Goal: Transaction & Acquisition: Register for event/course

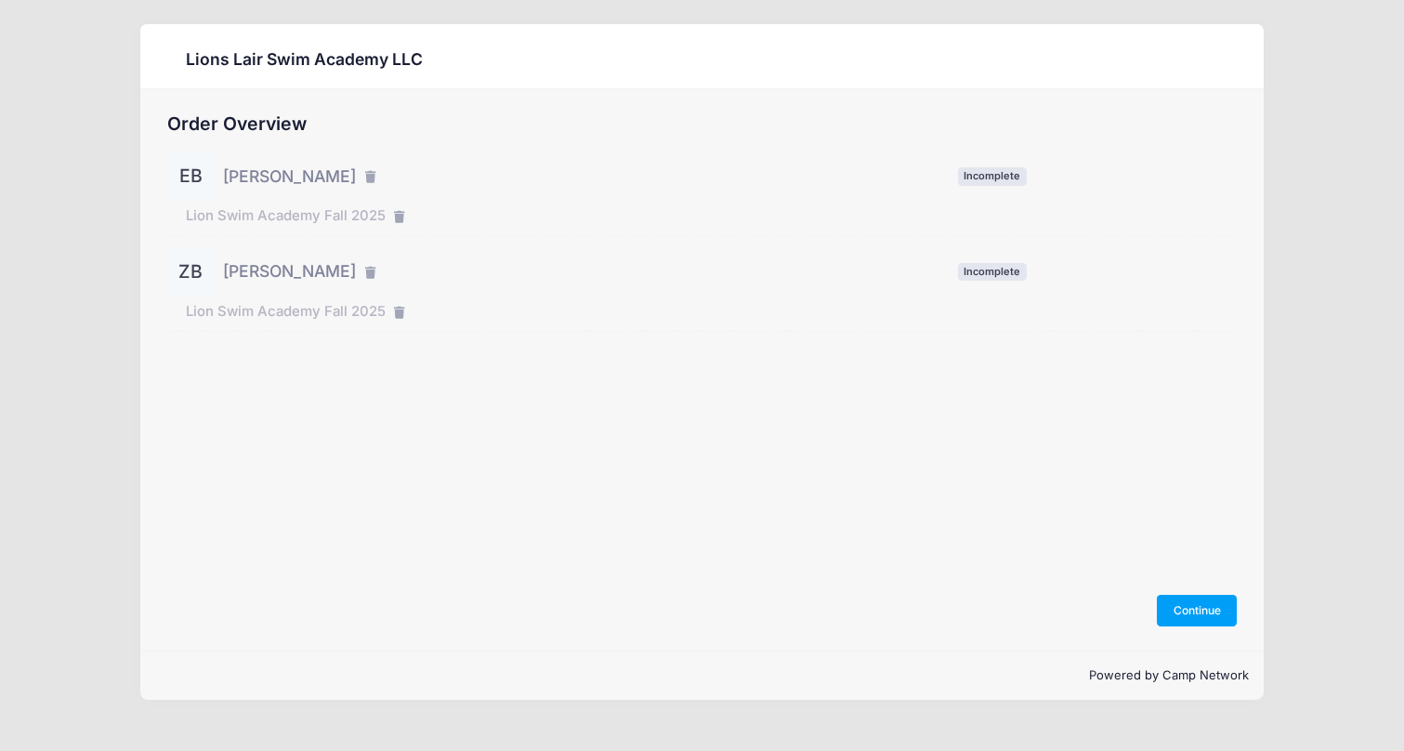
click at [1198, 594] on div "Order Overview EB Emma Brodsky Incomplete ZB" at bounding box center [701, 369] width 1123 height 561
click at [1200, 610] on button "Continue" at bounding box center [1197, 611] width 80 height 32
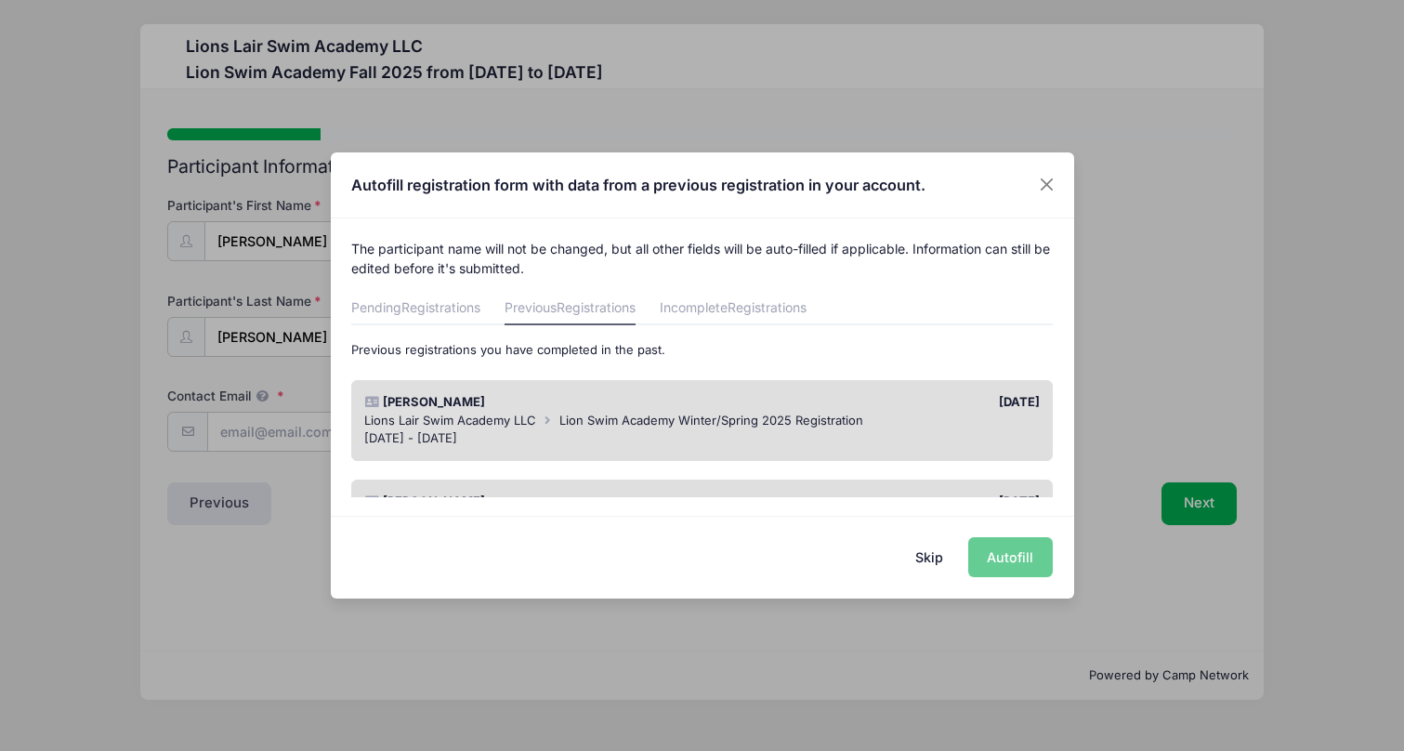
click at [571, 416] on span "Lion Swim Academy Winter/Spring 2025 Registration" at bounding box center [711, 420] width 304 height 15
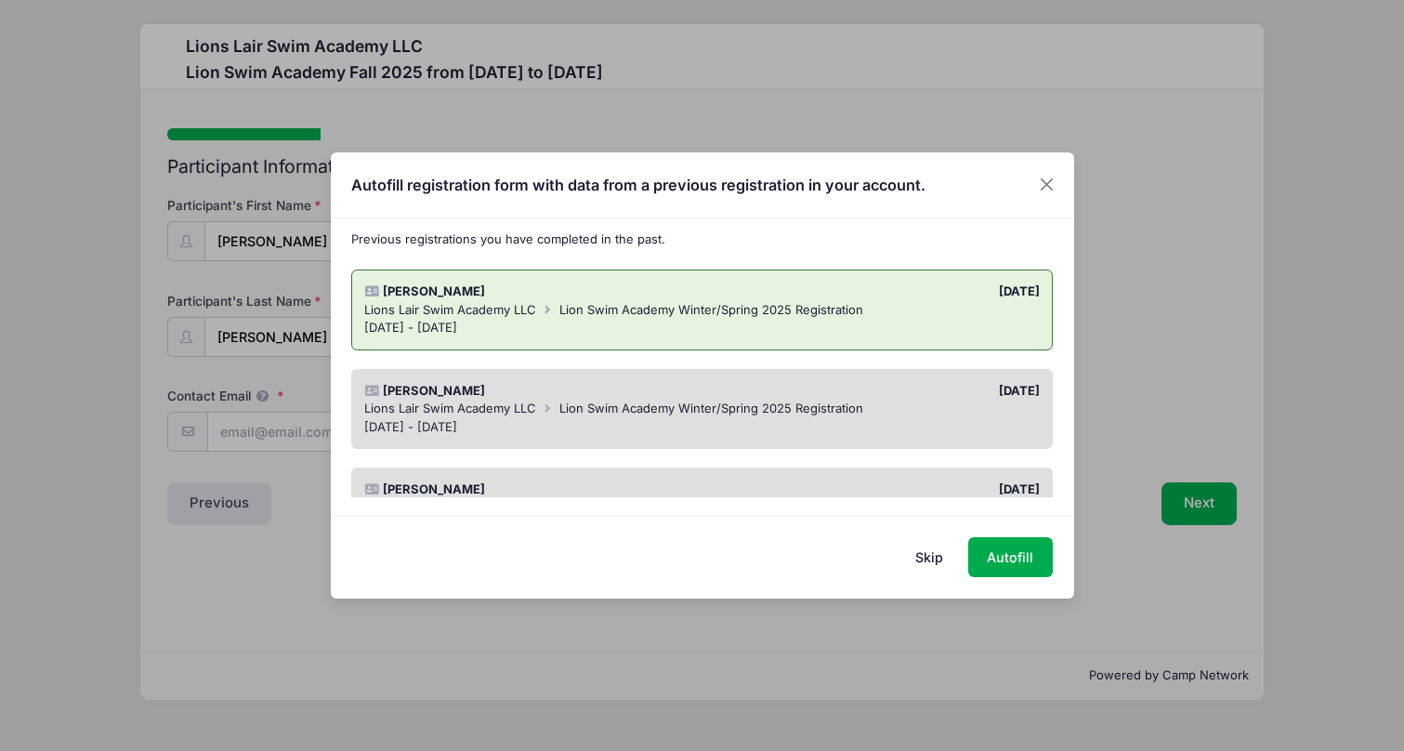
scroll to position [111, 0]
click at [573, 408] on span "Lion Swim Academy Winter/Spring 2025 Registration" at bounding box center [711, 407] width 304 height 15
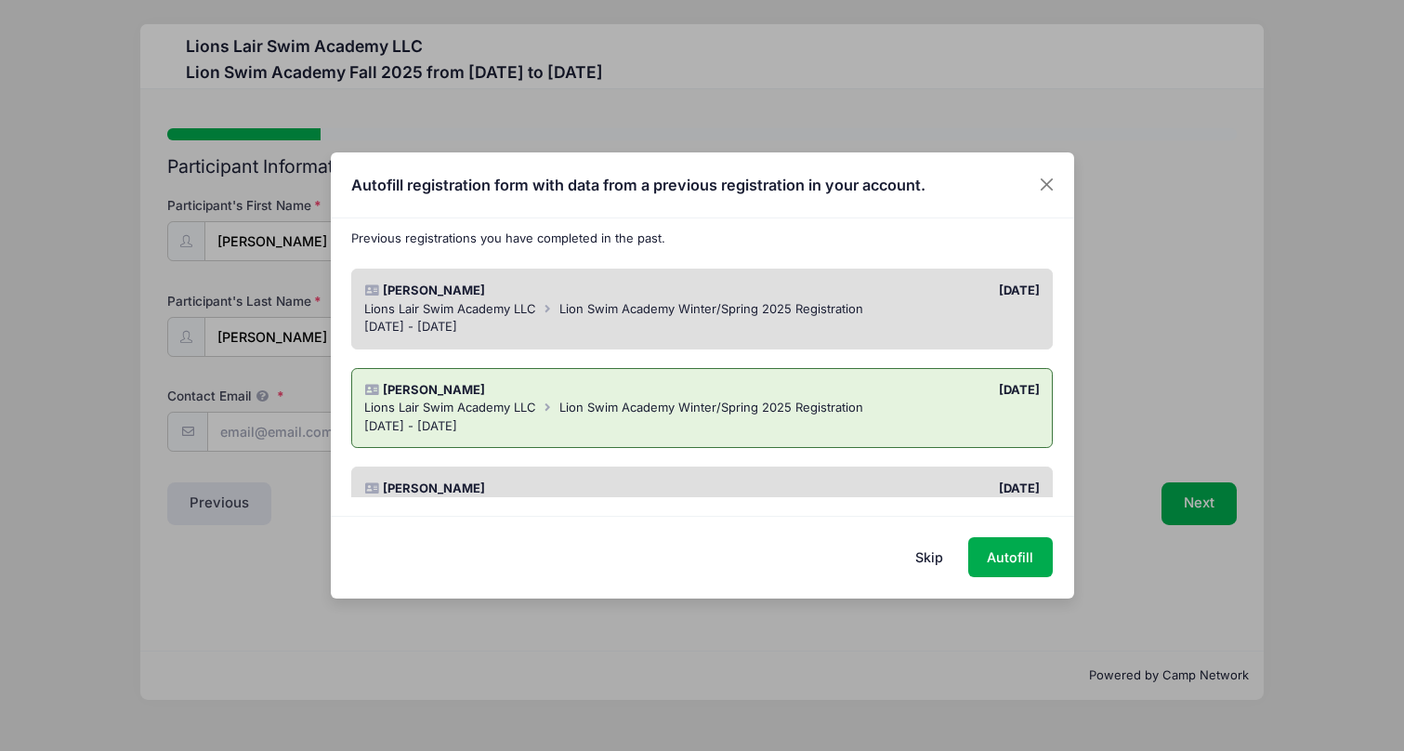
click at [730, 292] on div "12/20/2024" at bounding box center [875, 291] width 347 height 19
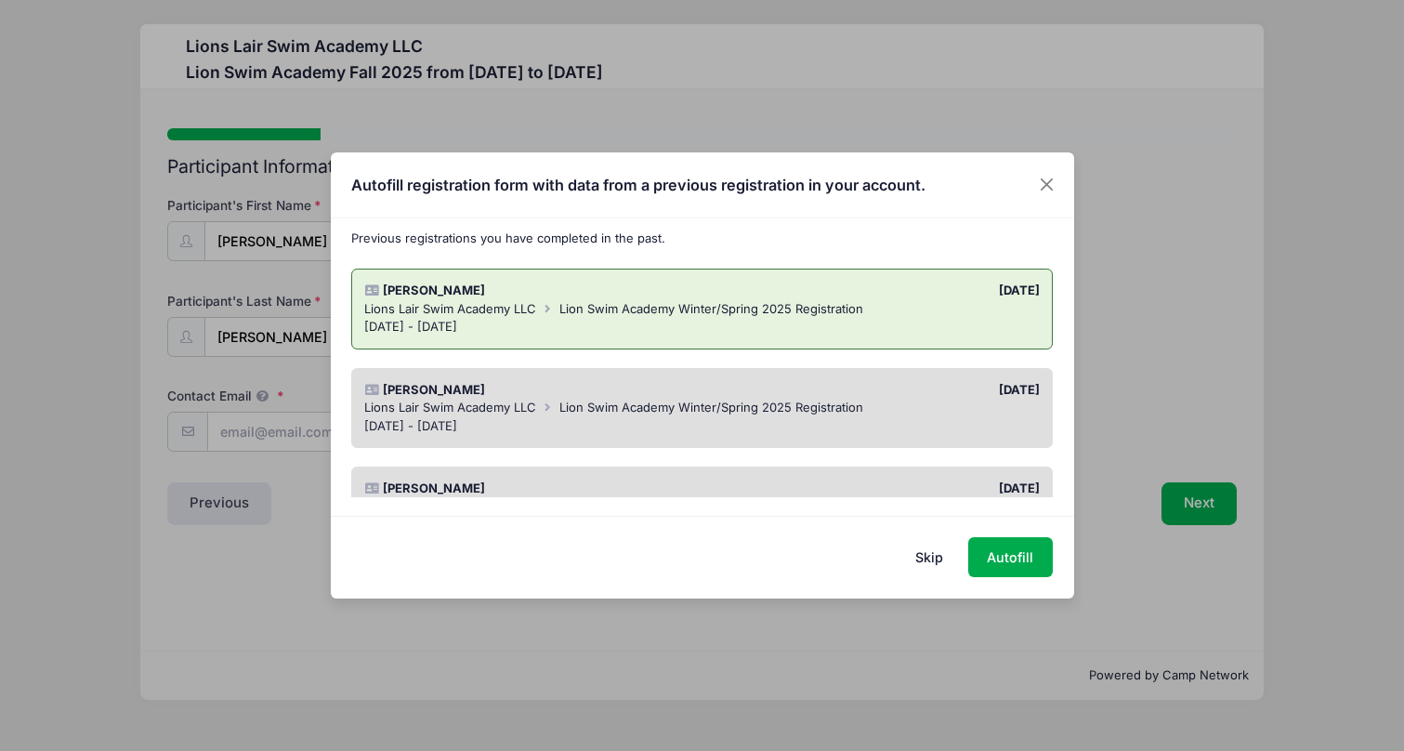
click at [668, 400] on span "Lion Swim Academy Winter/Spring 2025 Registration" at bounding box center [711, 407] width 304 height 15
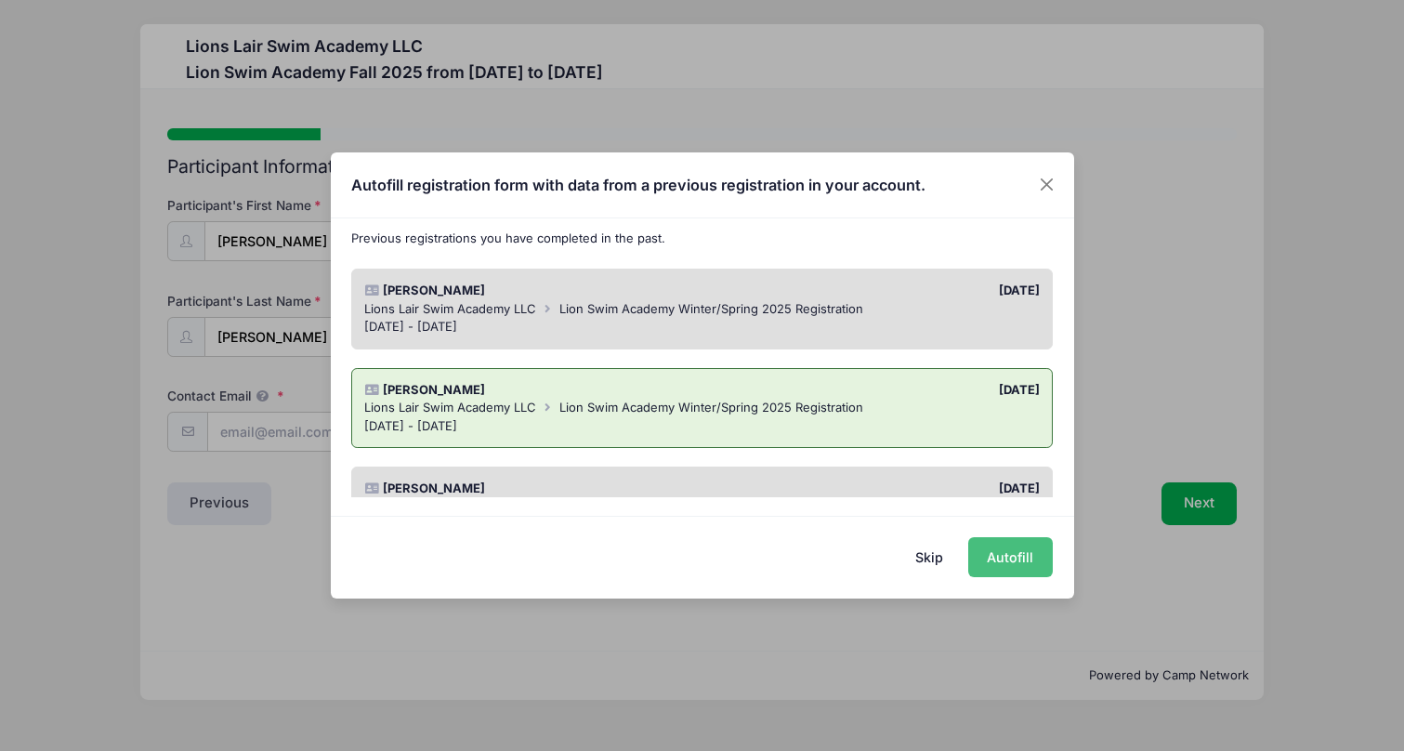
click at [1005, 557] on button "Autofill" at bounding box center [1010, 557] width 85 height 40
type input "anatola.he@gmail.com"
type input "Female"
type input "03/01/2014"
type input "10"
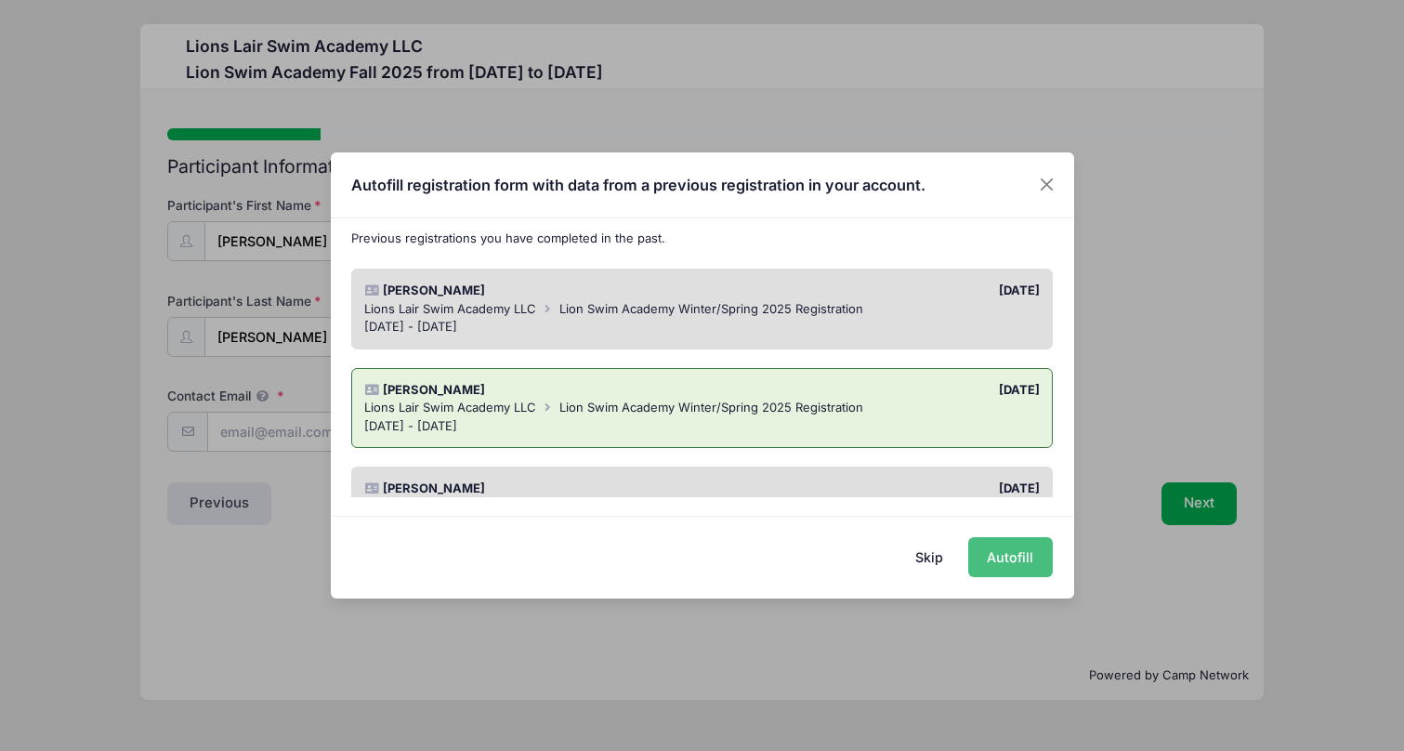
type input "8 Spruce St, 75T"
type input "New York"
select select "NY"
type input "10038"
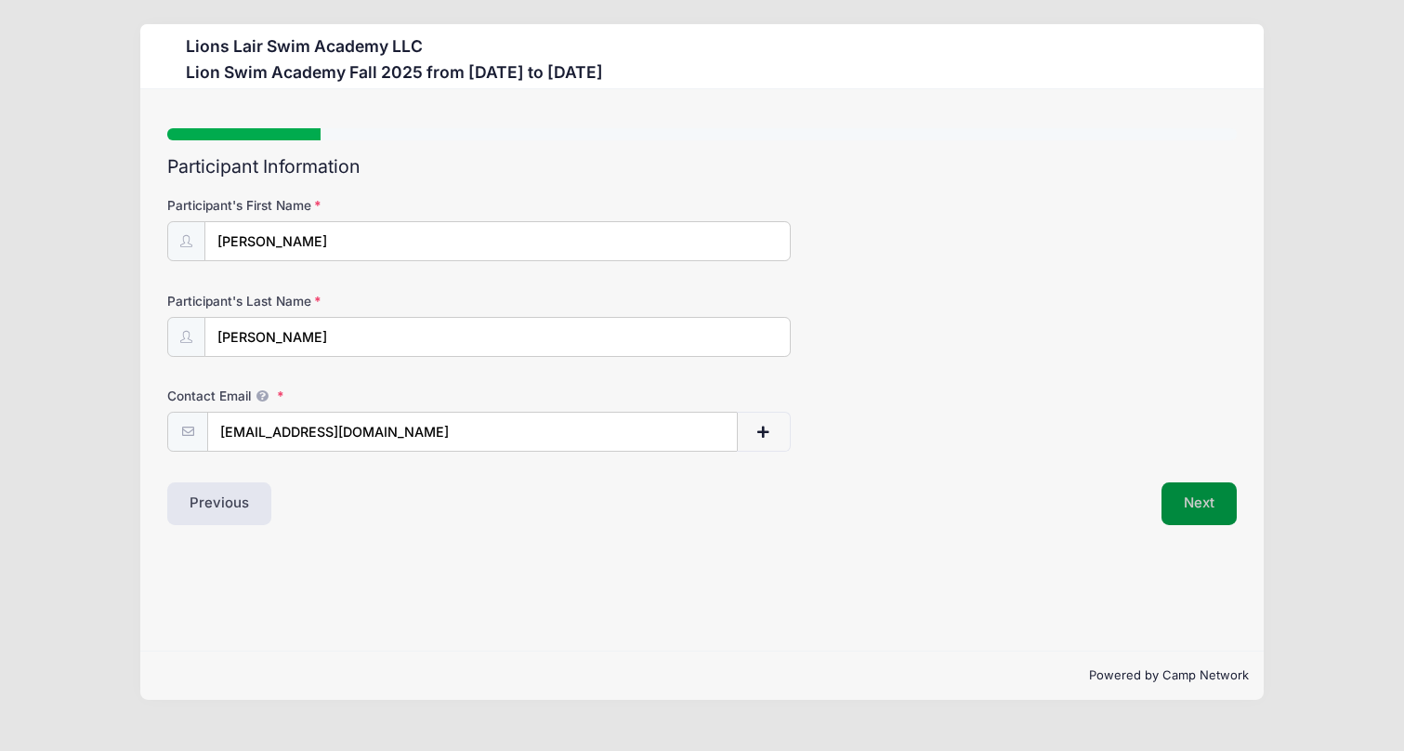
click at [1216, 501] on button "Next" at bounding box center [1198, 503] width 75 height 43
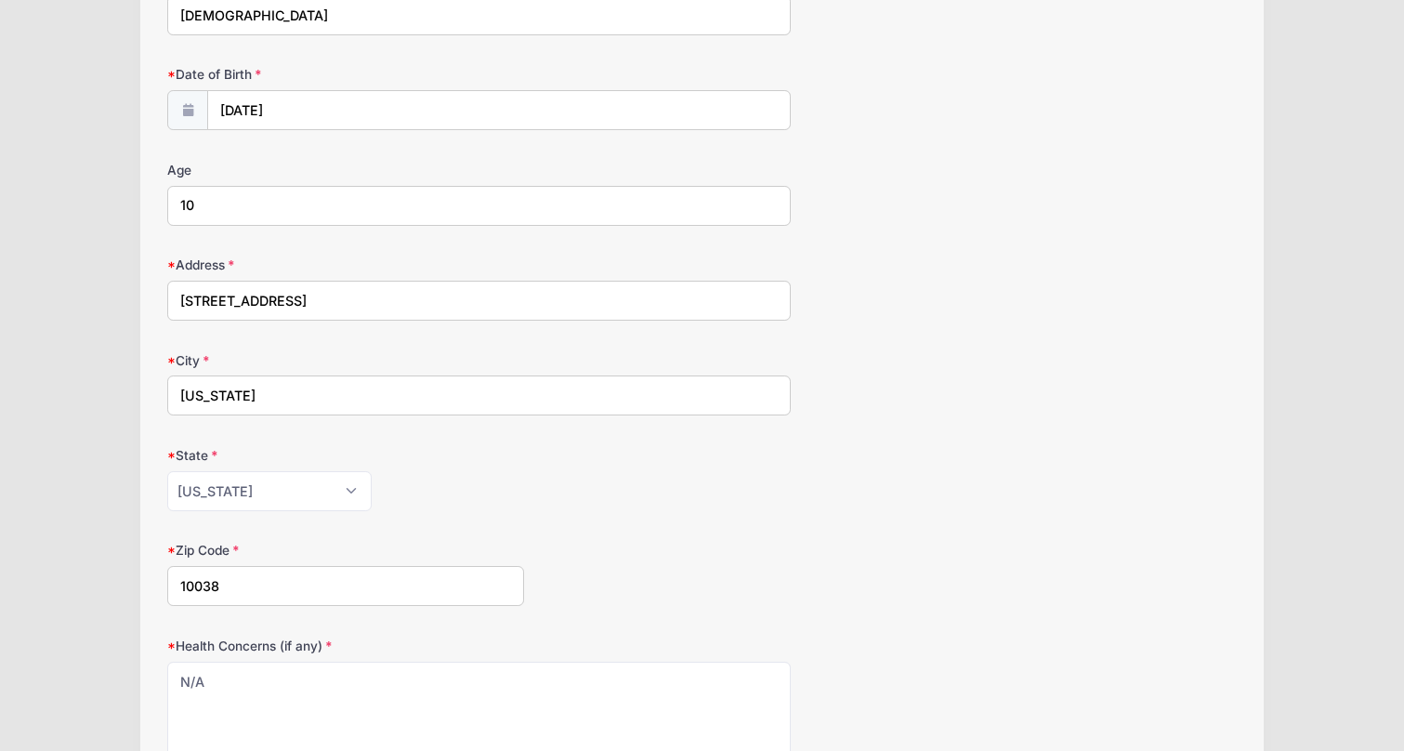
scroll to position [323, 0]
click at [528, 223] on form "Middle Name Sex Female Date of Birth 03/01/2014 Age 10 N/A" at bounding box center [701, 413] width 1069 height 1081
click at [511, 203] on input "10" at bounding box center [478, 204] width 623 height 40
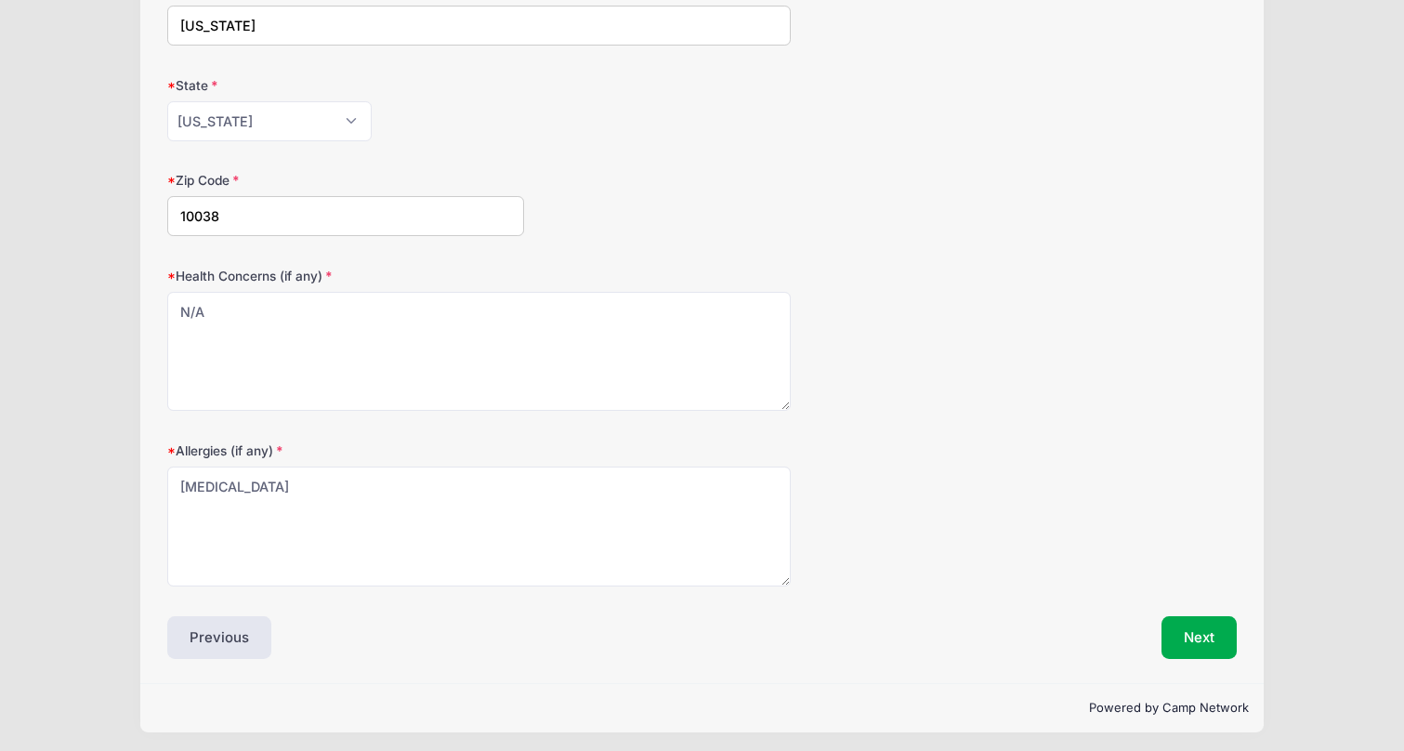
scroll to position [689, 0]
type input "11"
click at [1193, 647] on button "Next" at bounding box center [1198, 640] width 75 height 43
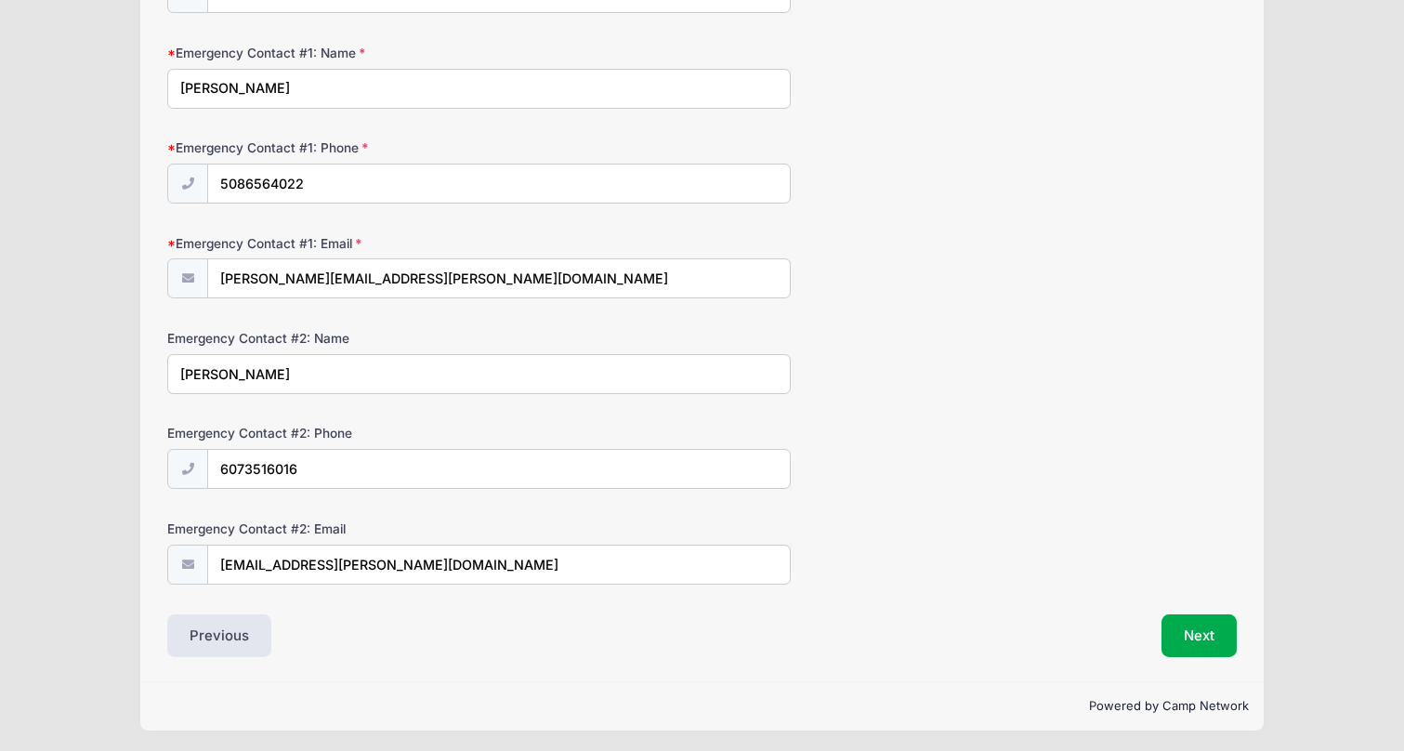
scroll to position [438, 0]
click at [1180, 649] on button "Next" at bounding box center [1198, 636] width 75 height 43
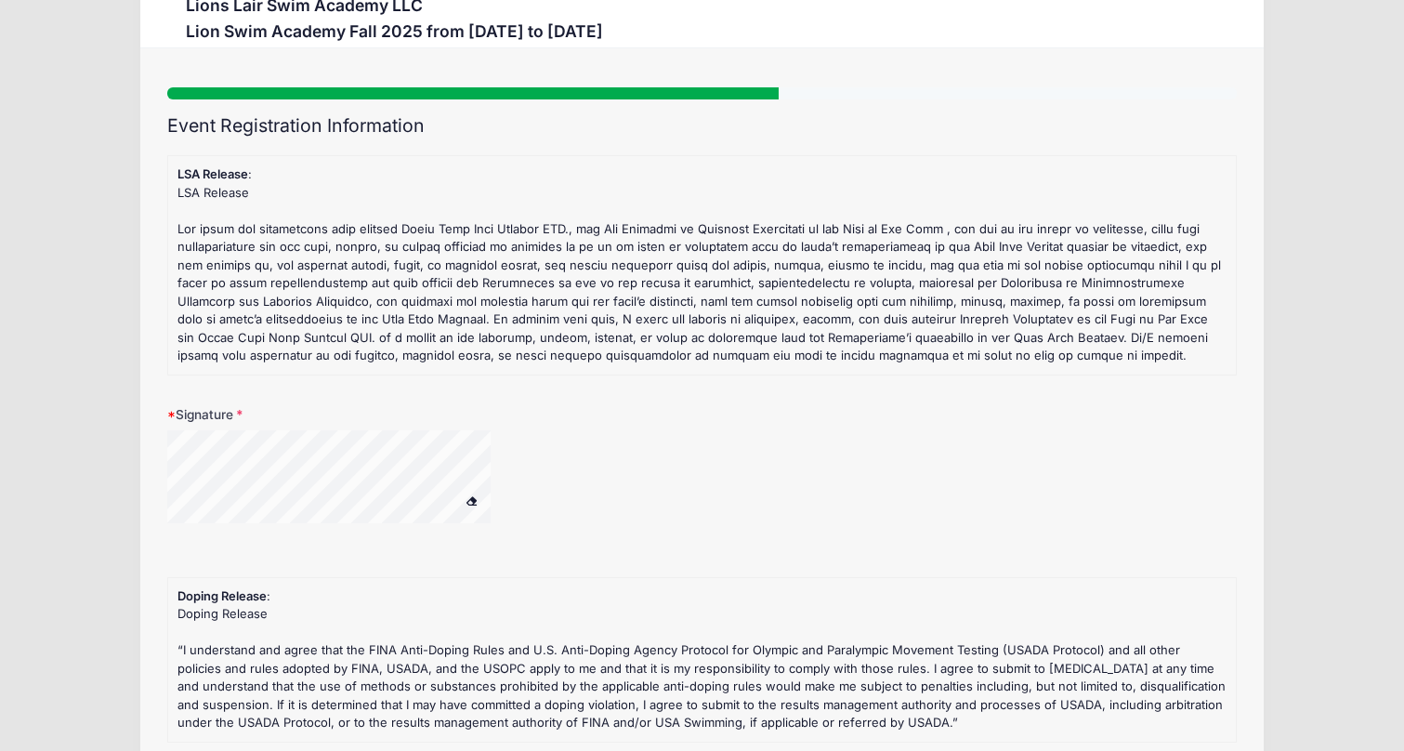
scroll to position [0, 0]
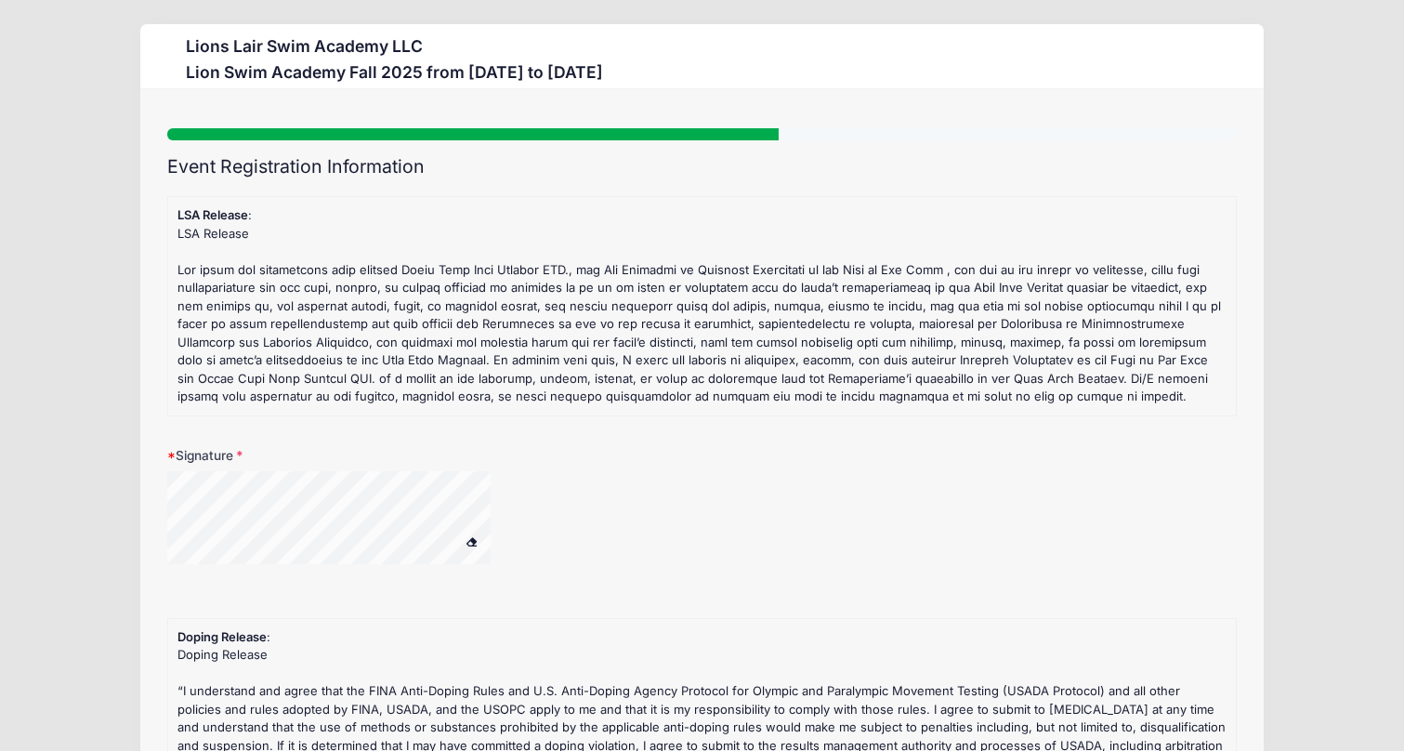
click at [496, 495] on div at bounding box center [353, 520] width 372 height 98
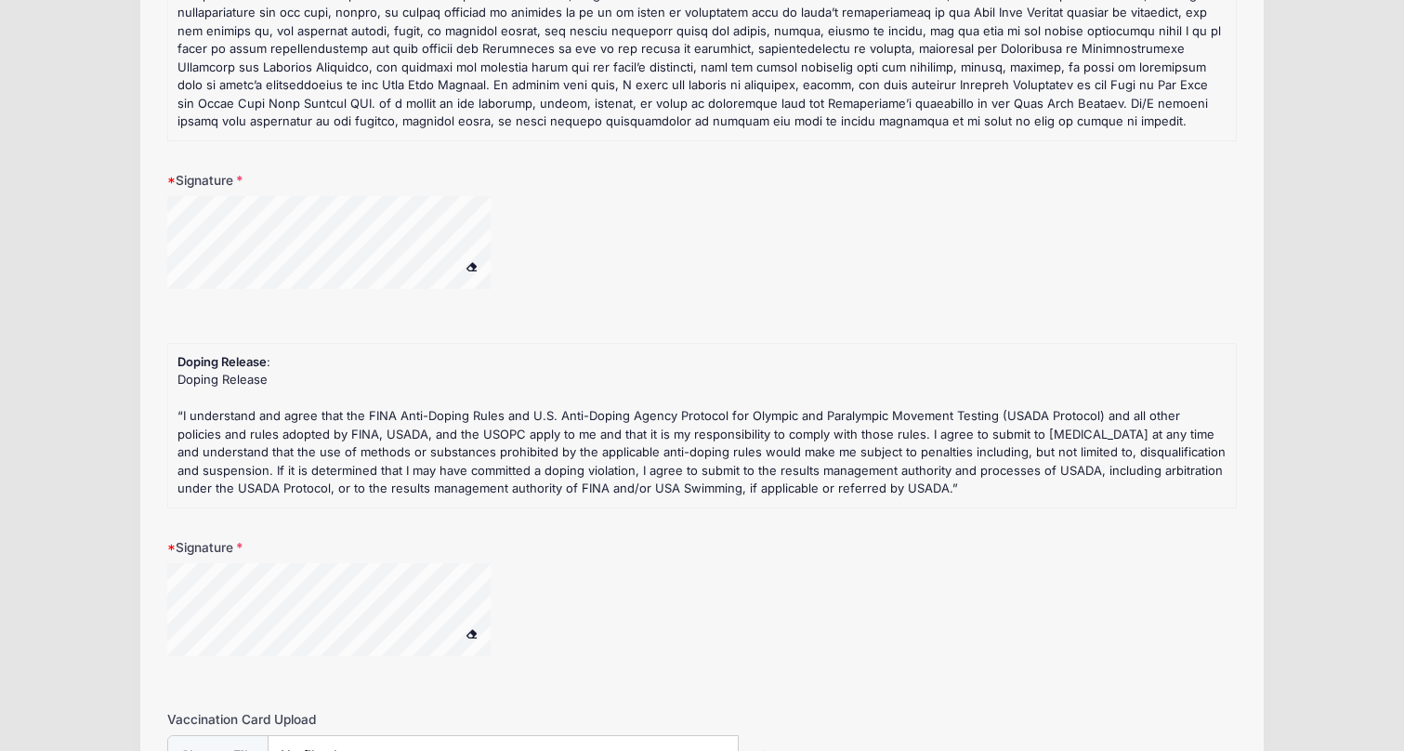
scroll to position [319, 0]
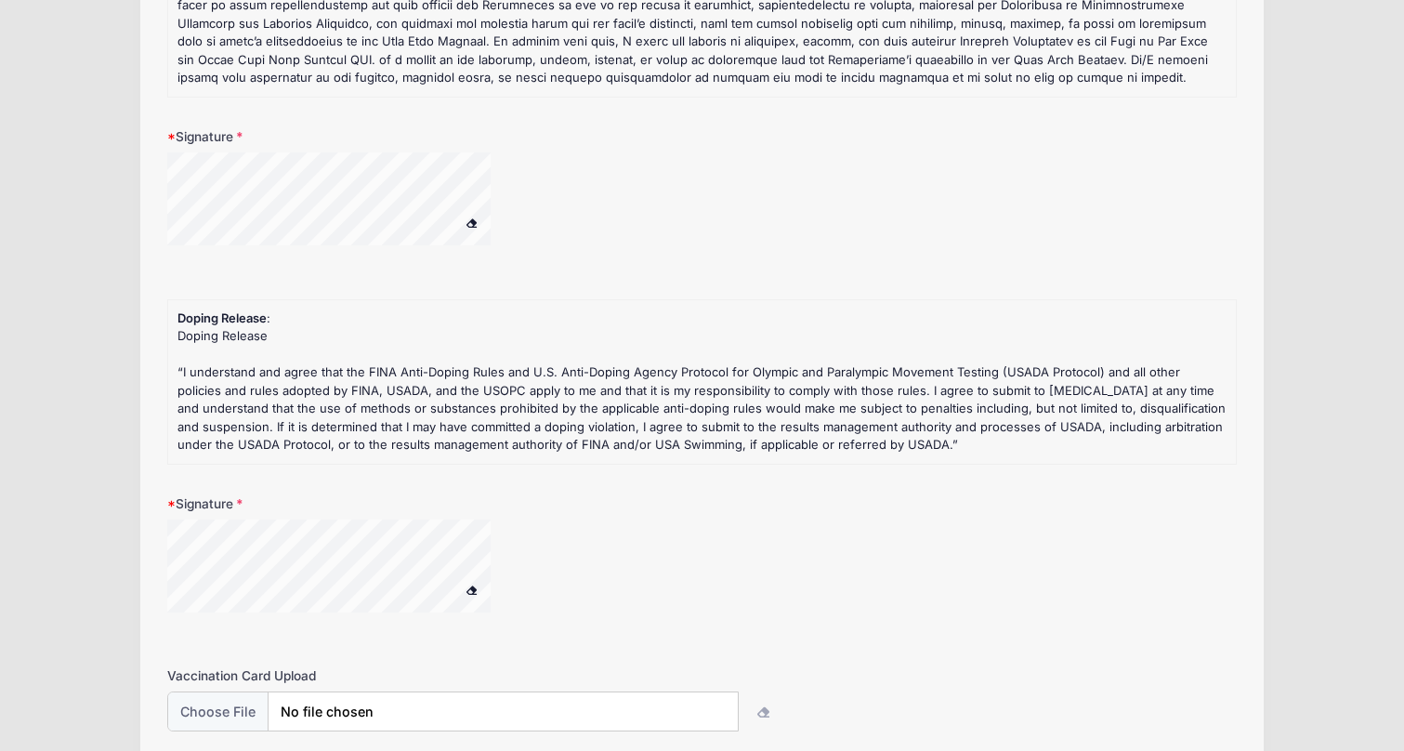
click at [521, 541] on div at bounding box center [353, 568] width 372 height 98
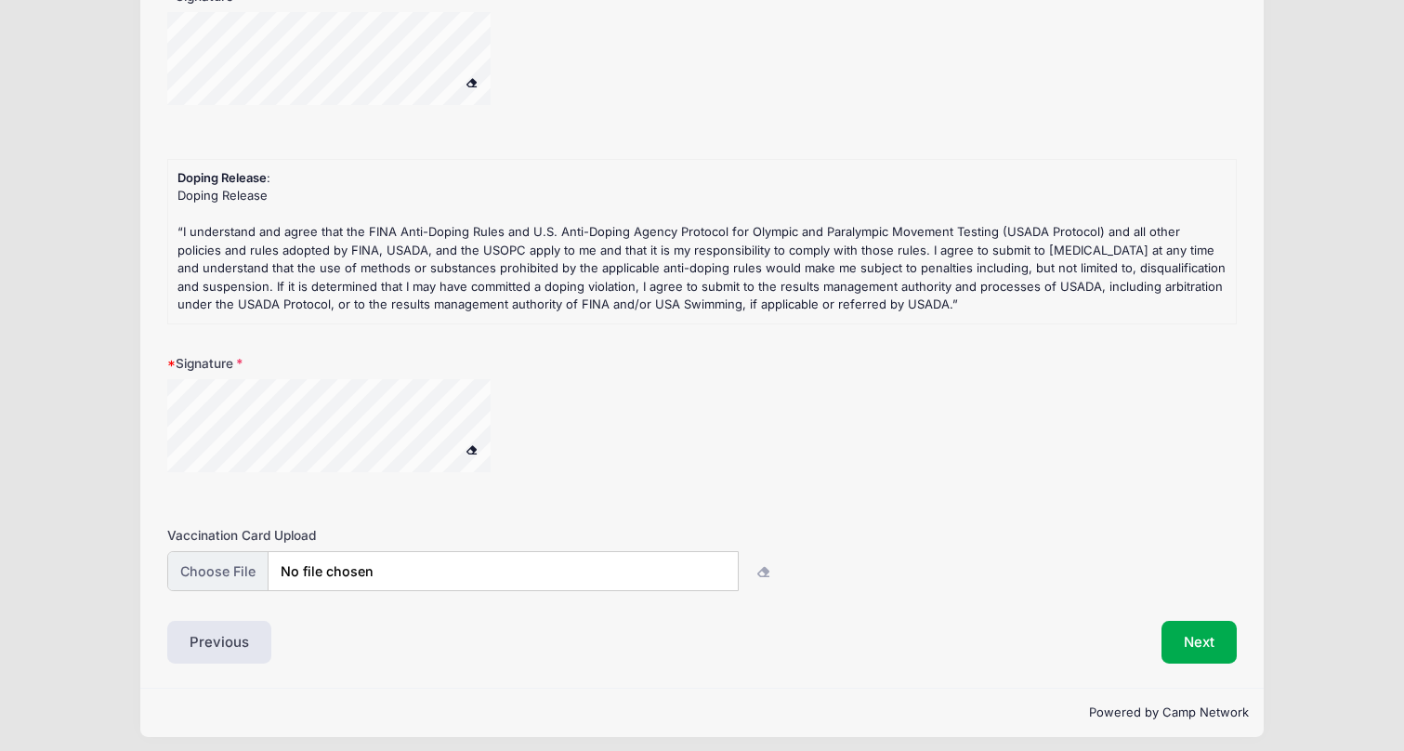
scroll to position [458, 0]
click at [466, 558] on input "file" at bounding box center [452, 572] width 571 height 40
click at [1234, 622] on button "Next" at bounding box center [1198, 643] width 75 height 43
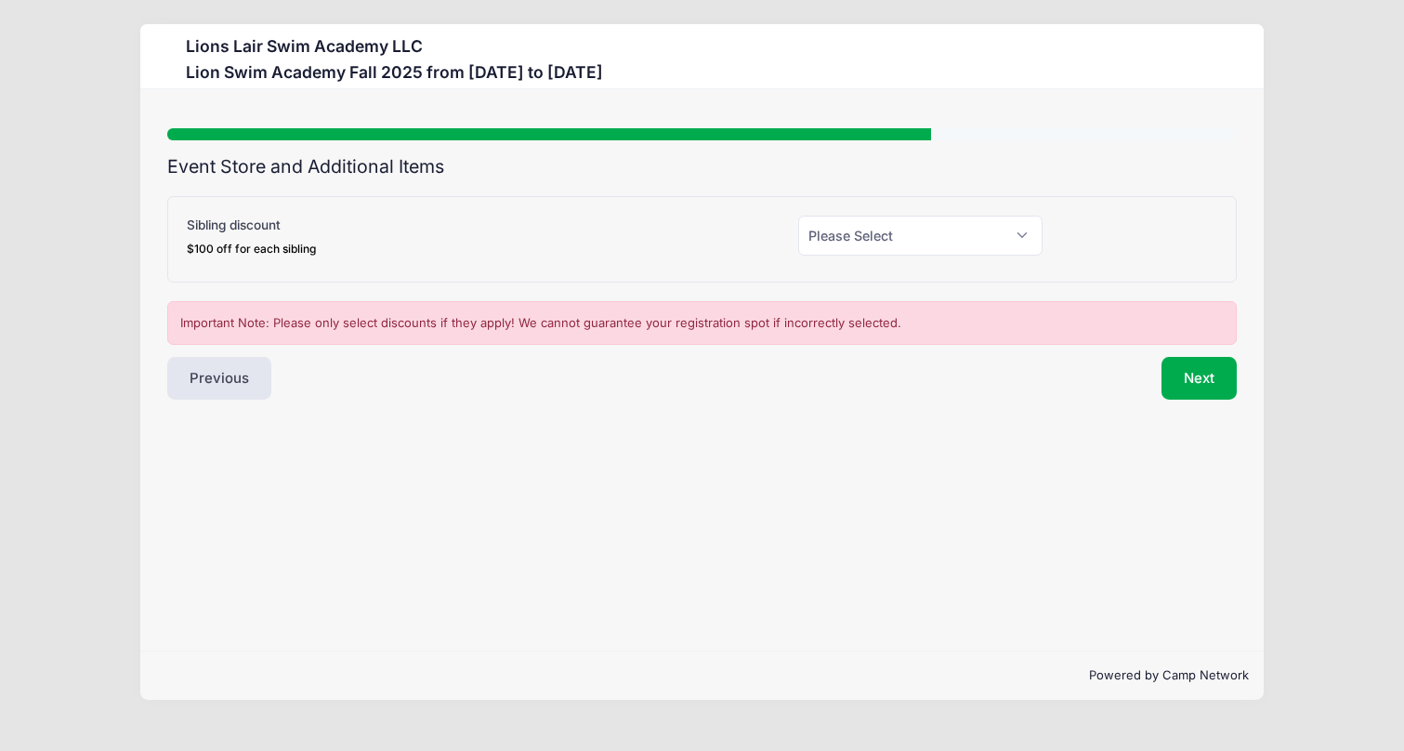
scroll to position [0, 0]
select select "1"
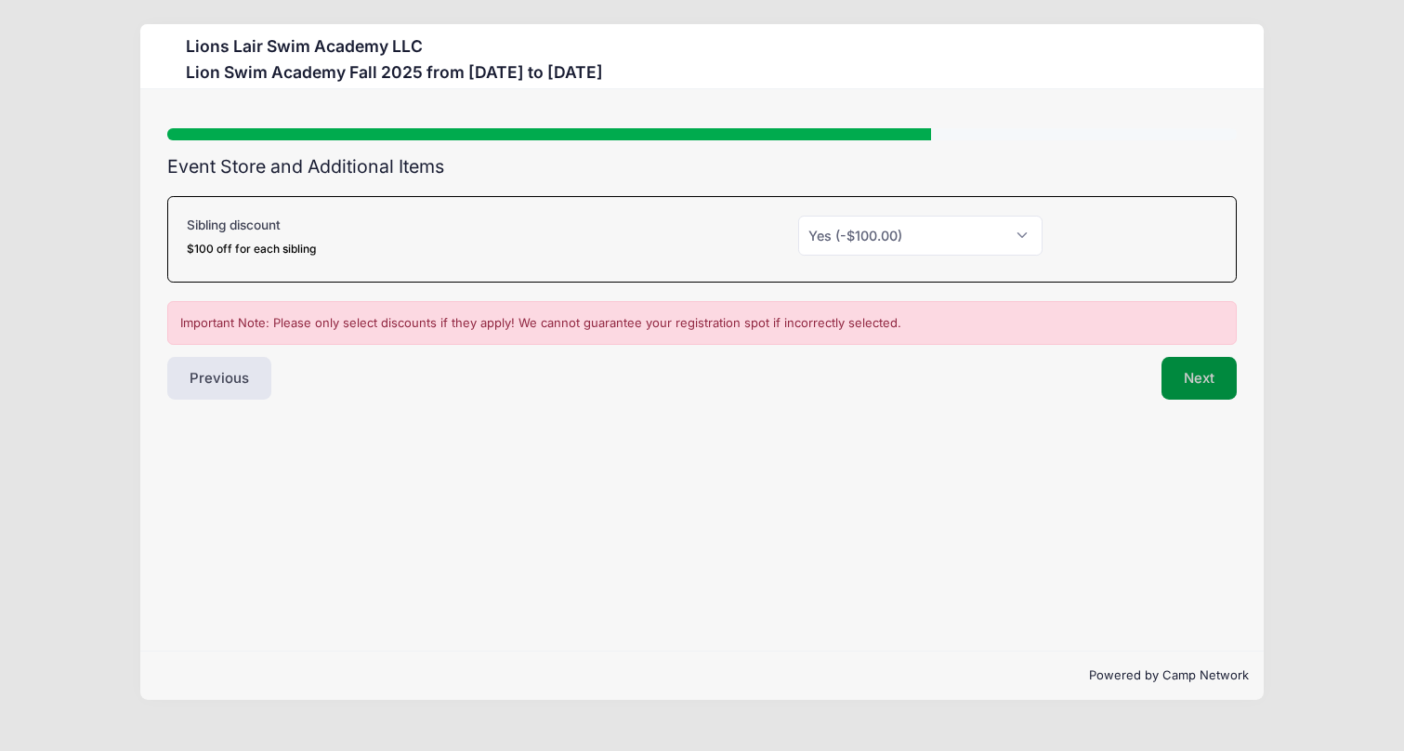
click at [1196, 376] on button "Next" at bounding box center [1198, 378] width 75 height 43
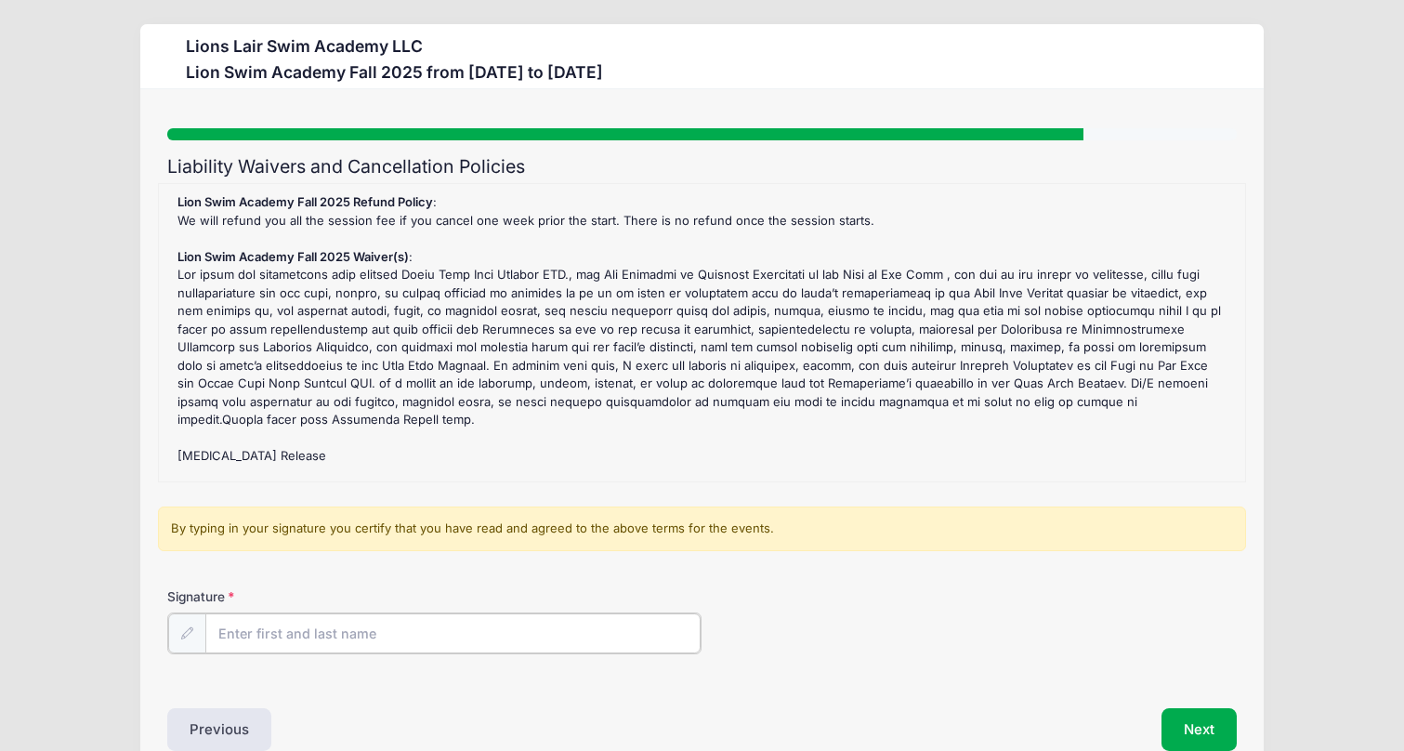
click at [447, 643] on input "Signature" at bounding box center [452, 633] width 495 height 40
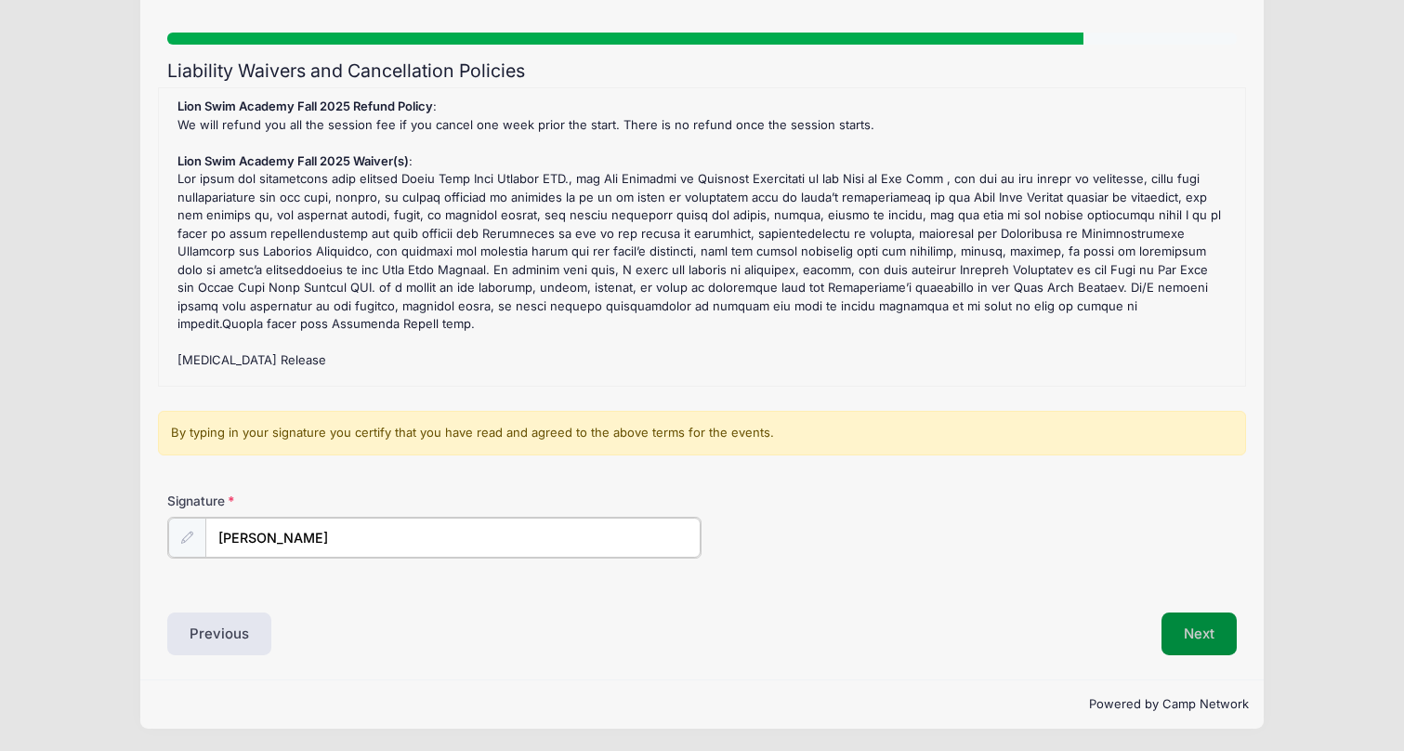
type input "Anatola Brodsky"
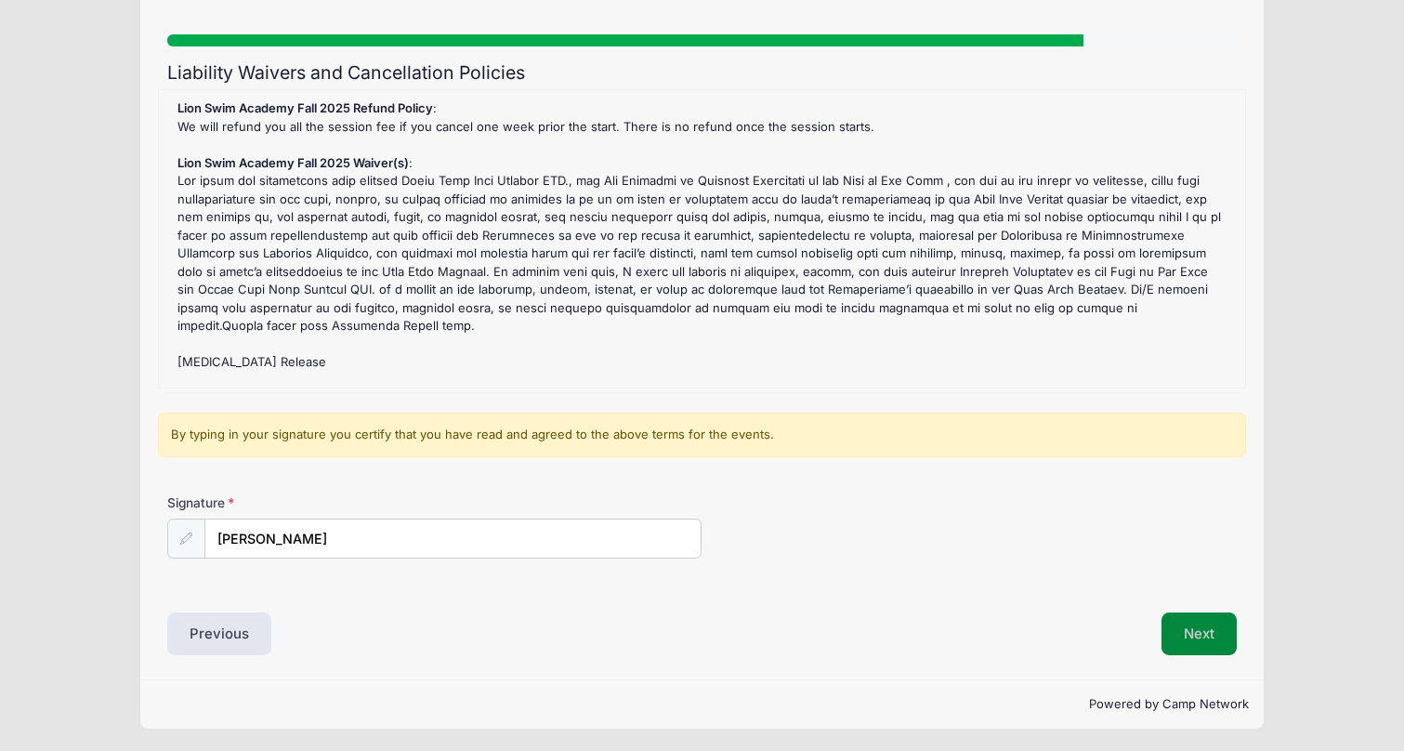
click at [1206, 620] on button "Next" at bounding box center [1198, 633] width 75 height 43
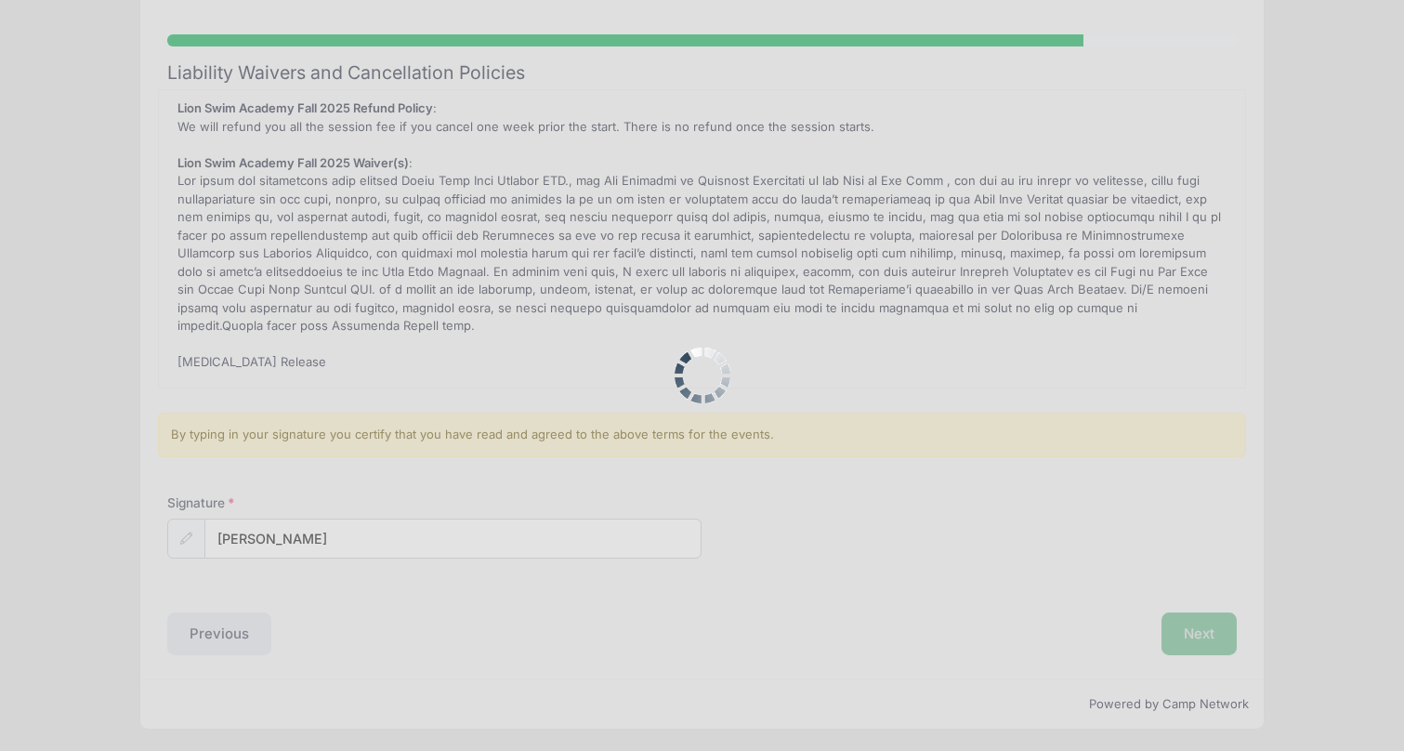
scroll to position [0, 0]
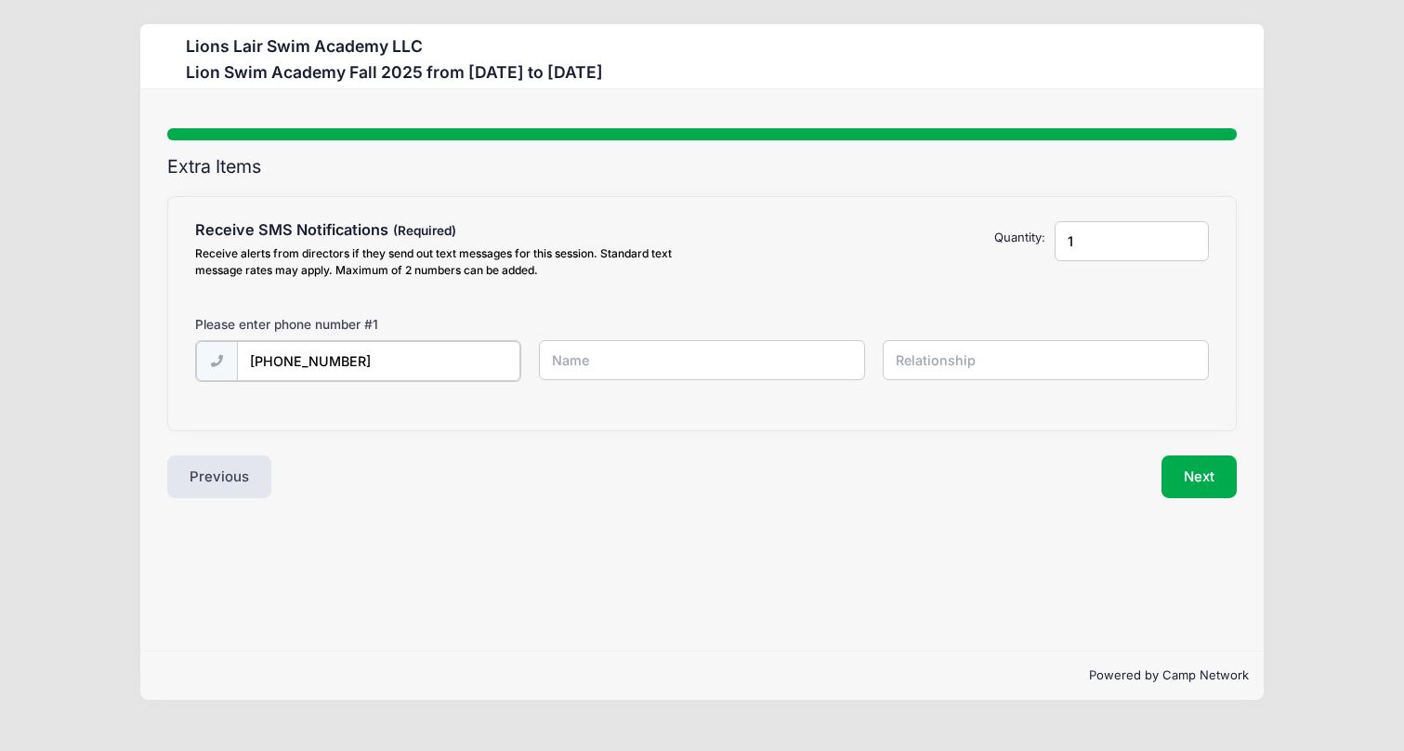
type input "(602) 410-0847"
type input "Anatola"
type input "Parent"
click at [614, 348] on input "Anatola" at bounding box center [701, 360] width 325 height 40
click at [621, 356] on input "Anatola" at bounding box center [701, 360] width 325 height 40
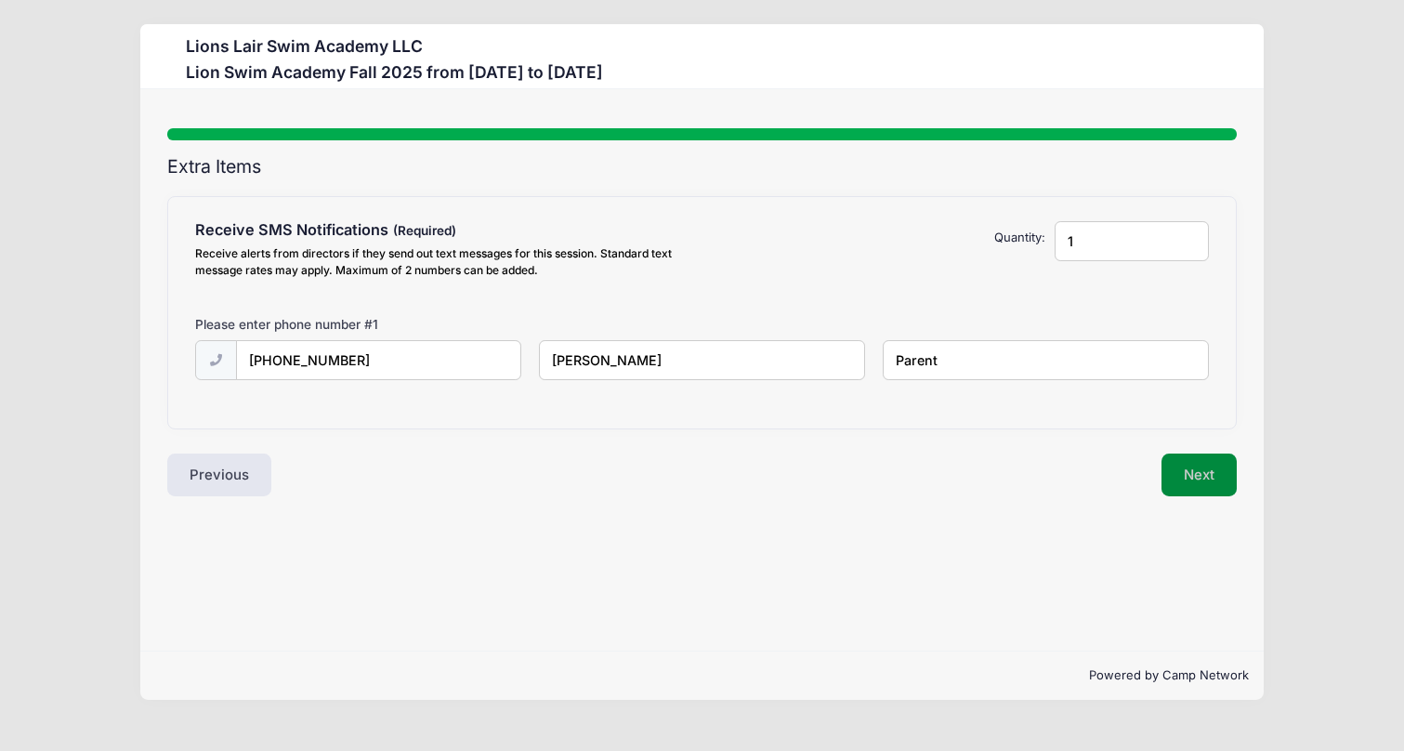
type input "Anatola Brodsky"
click at [1164, 473] on button "Next" at bounding box center [1198, 474] width 75 height 43
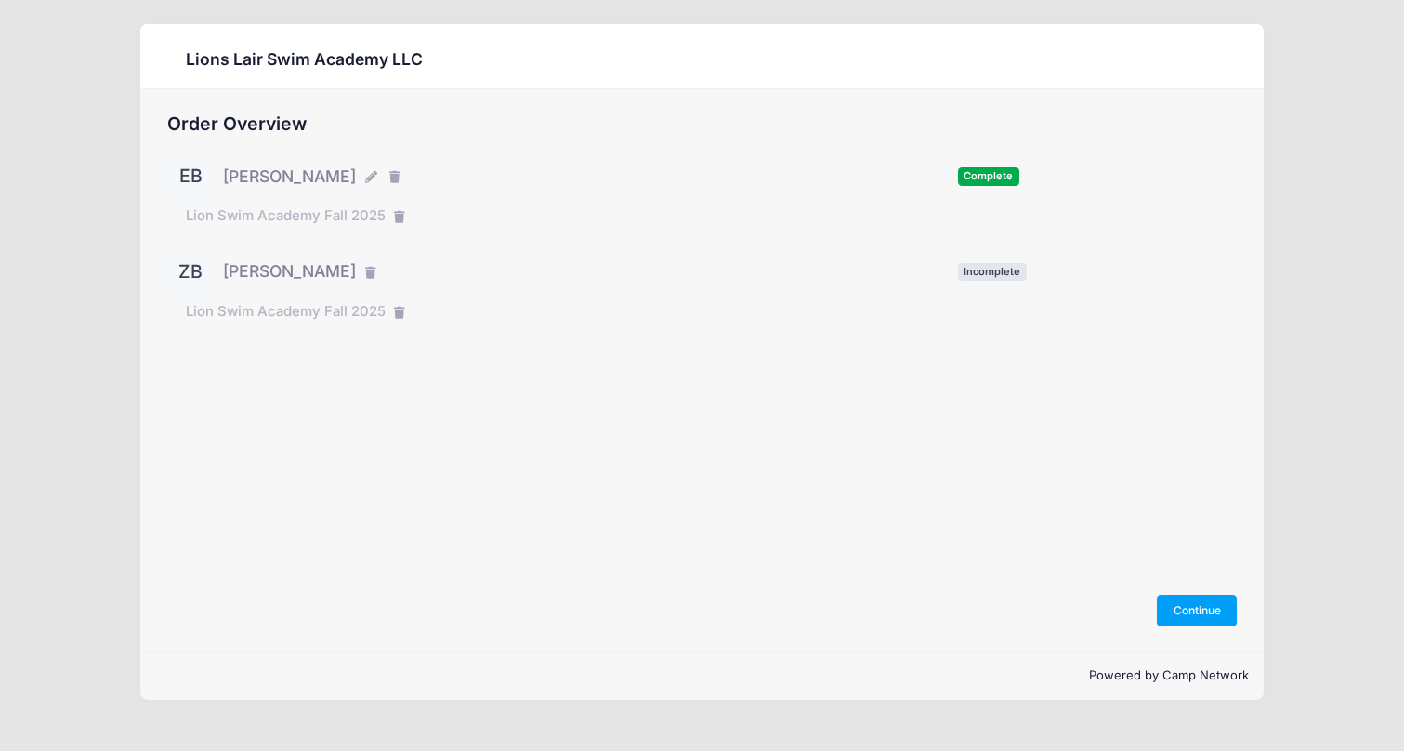
click at [1191, 633] on div "Order Overview EB [PERSON_NAME] Complete" at bounding box center [701, 369] width 1123 height 561
click at [1191, 598] on button "Continue" at bounding box center [1197, 611] width 80 height 32
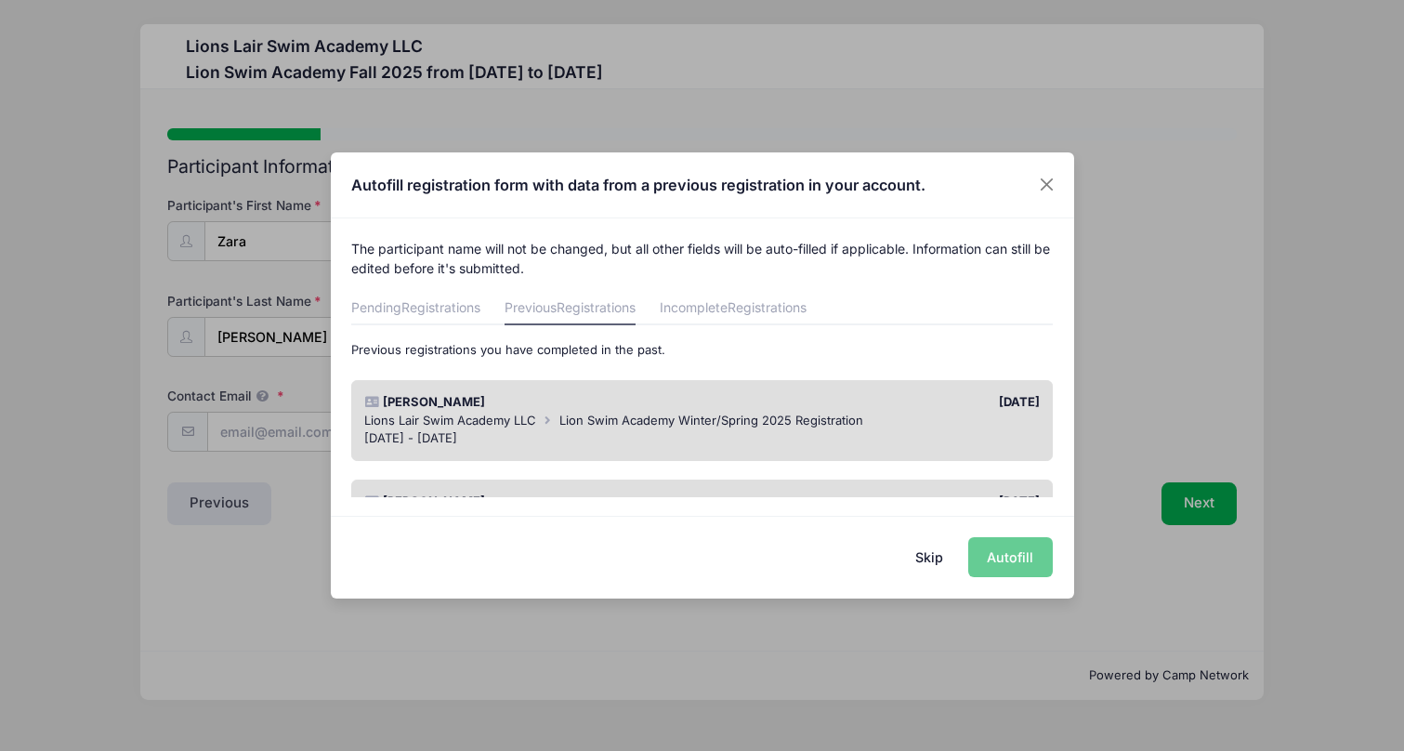
click at [516, 424] on span "Lions Lair Swim Academy LLC" at bounding box center [450, 420] width 172 height 15
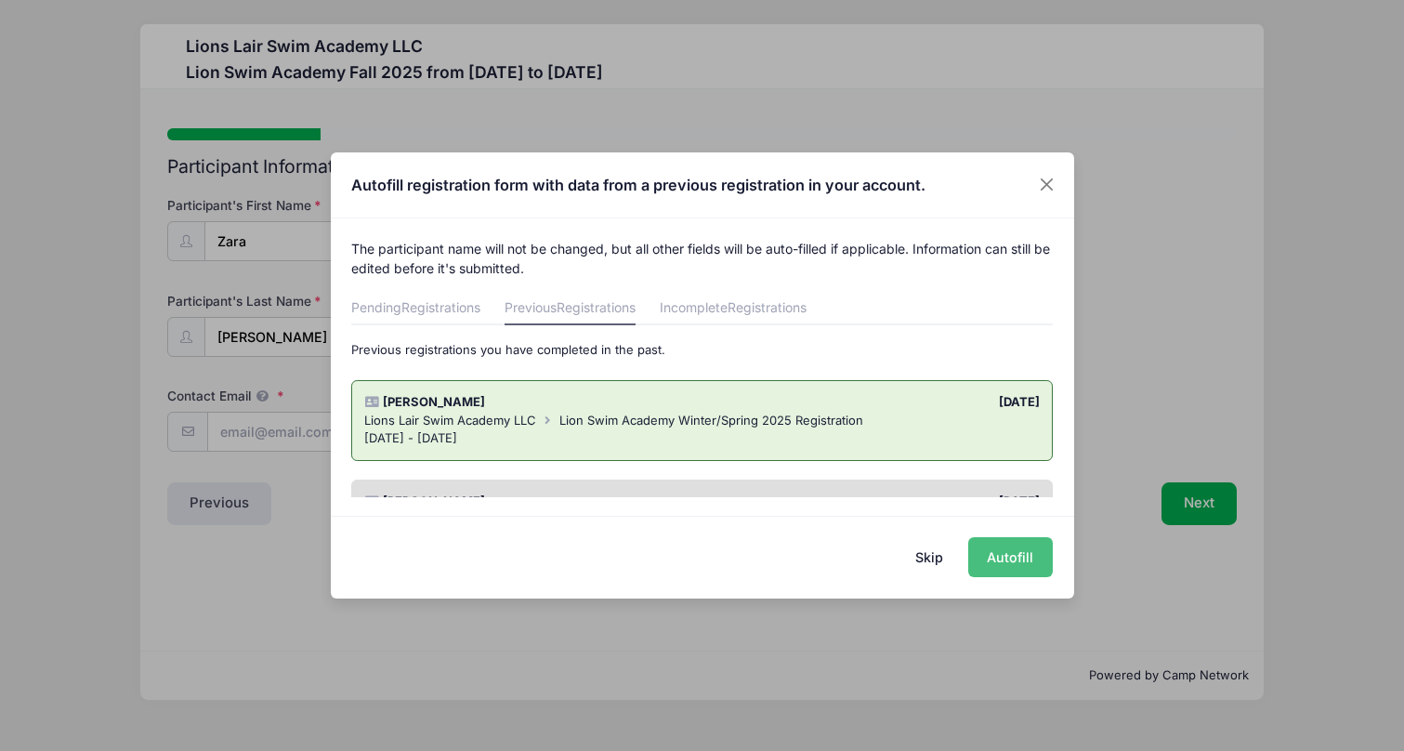
click at [1028, 560] on button "Autofill" at bounding box center [1010, 557] width 85 height 40
type input "anatola.he@gmail.com"
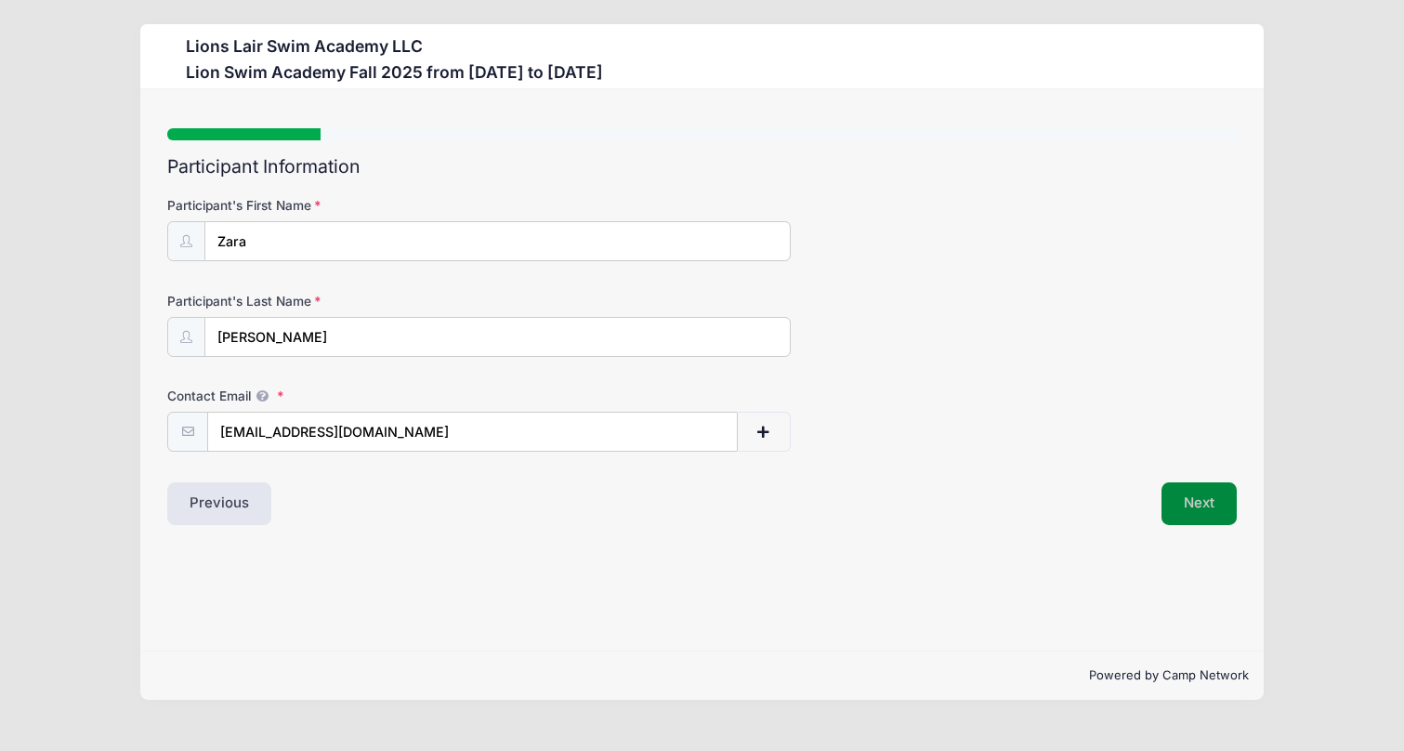
click at [1215, 506] on button "Next" at bounding box center [1198, 503] width 75 height 43
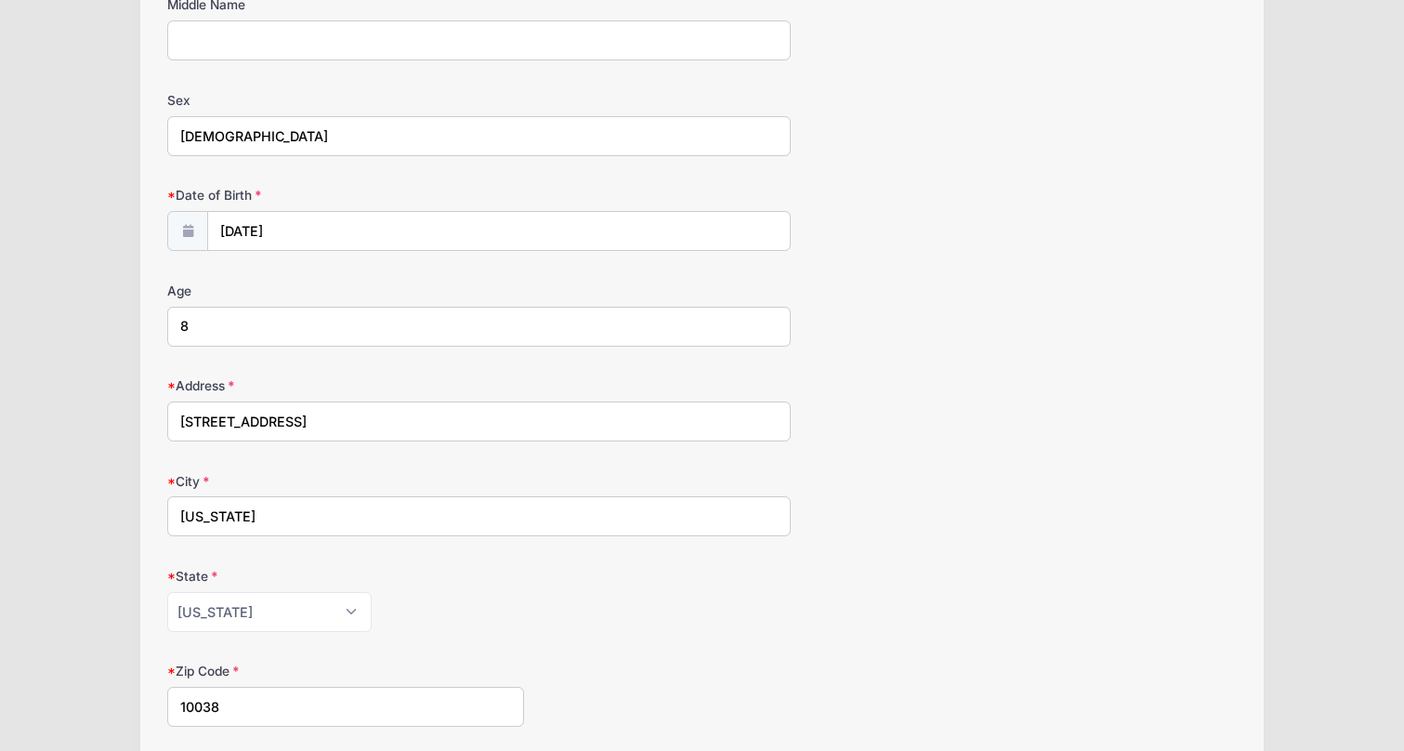
scroll to position [208, 0]
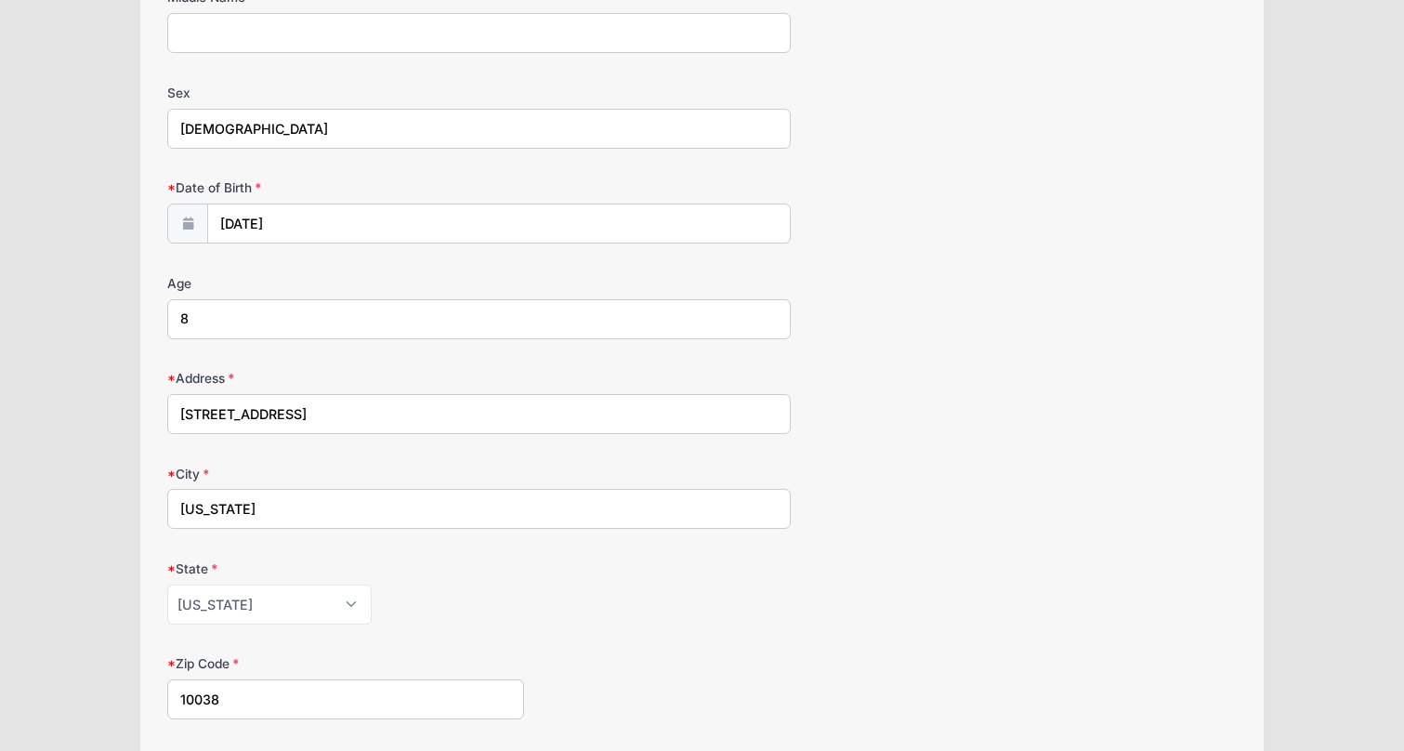
click at [407, 327] on input "8" at bounding box center [478, 319] width 623 height 40
type input "9"
click at [912, 496] on div "City New York" at bounding box center [701, 497] width 1069 height 65
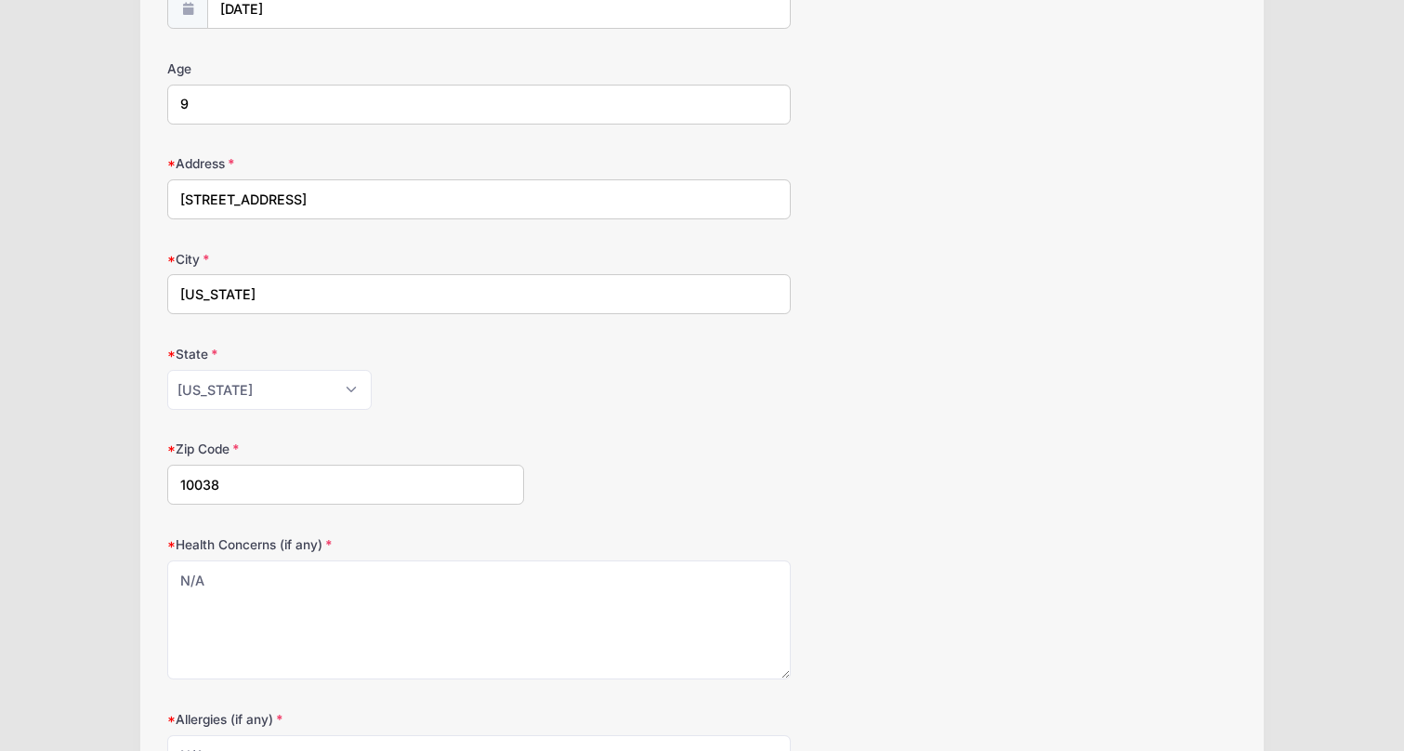
scroll to position [388, 1]
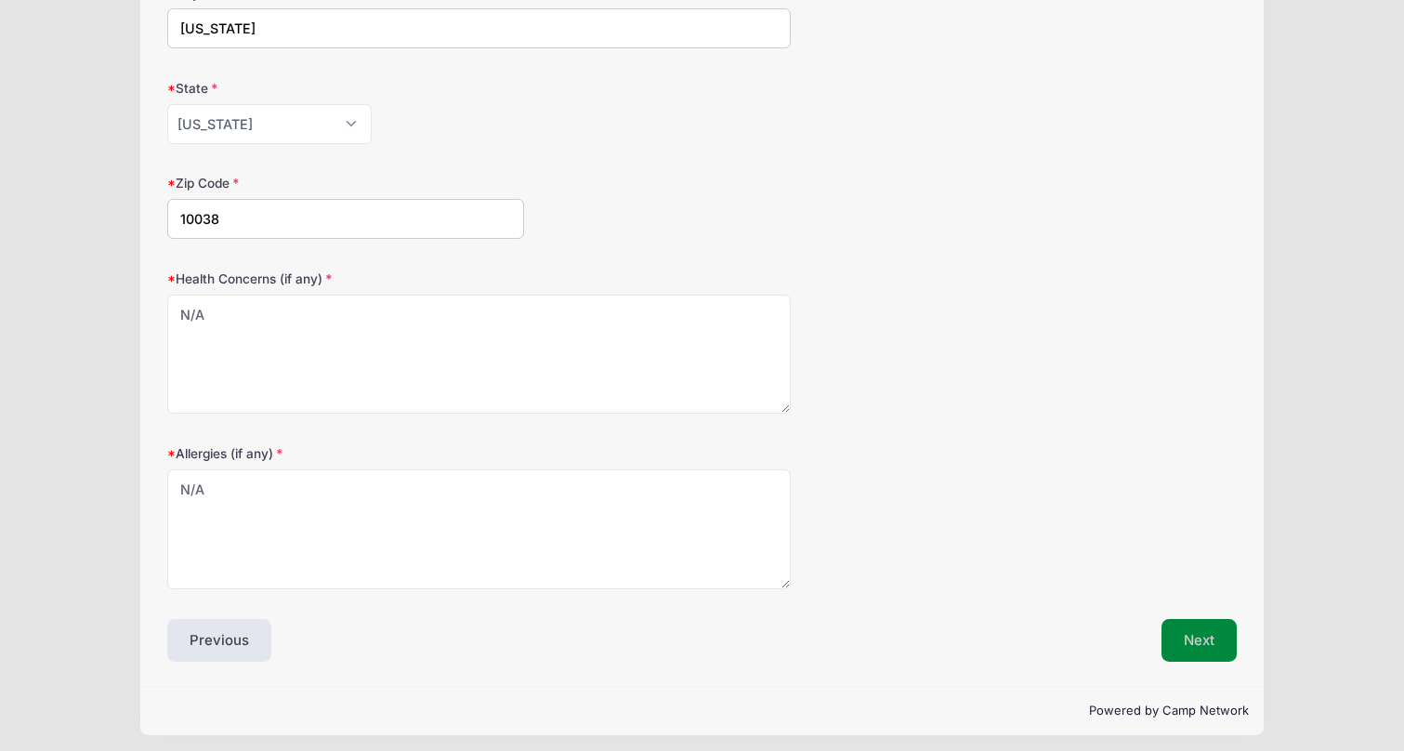
click at [1202, 639] on button "Next" at bounding box center [1198, 640] width 75 height 43
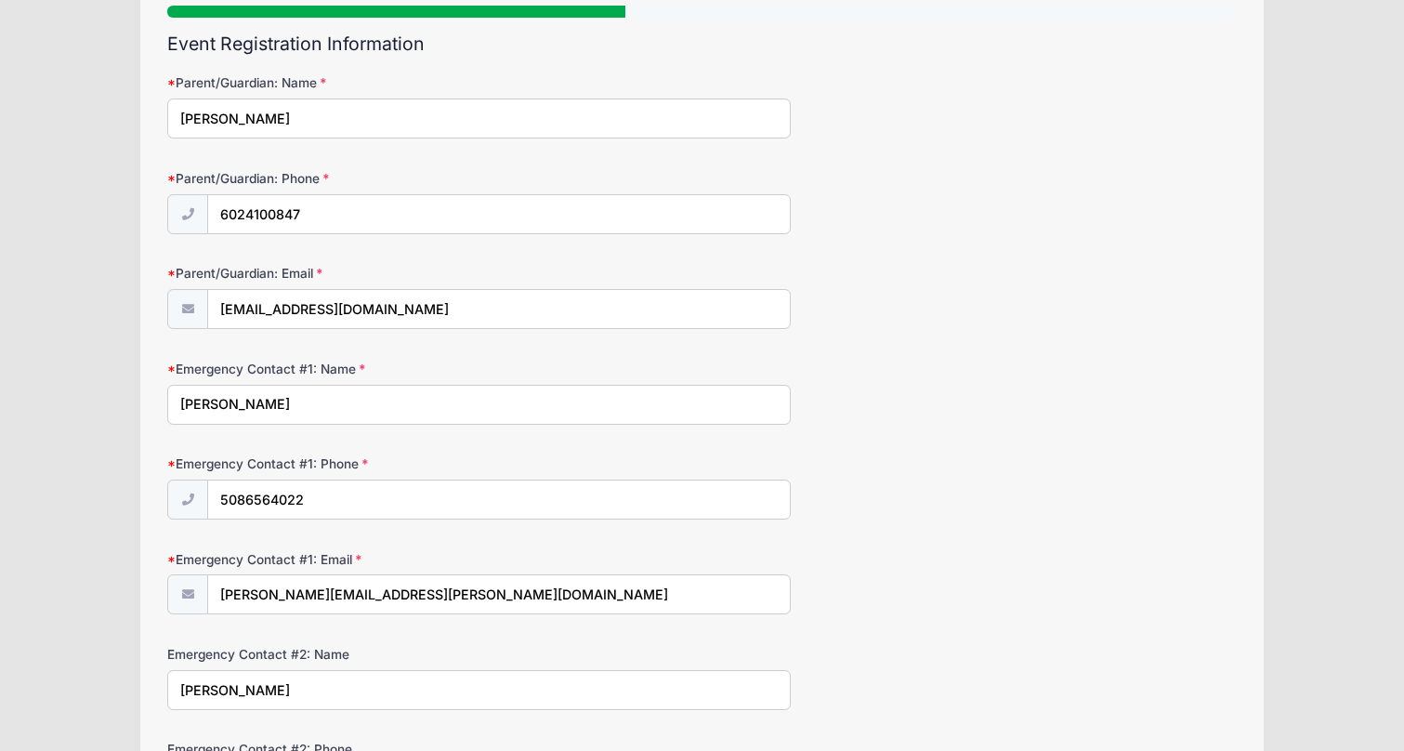
scroll to position [128, 0]
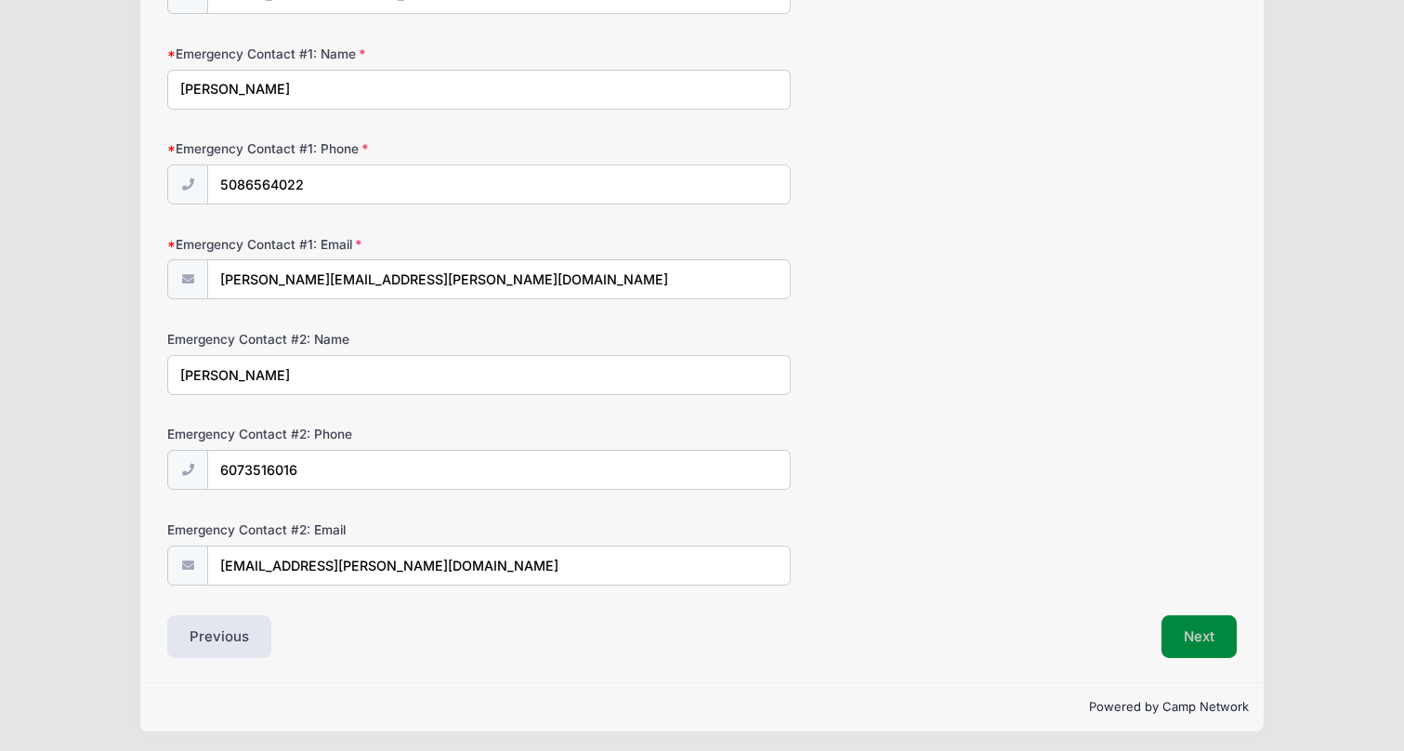
click at [1191, 632] on button "Next" at bounding box center [1198, 636] width 75 height 43
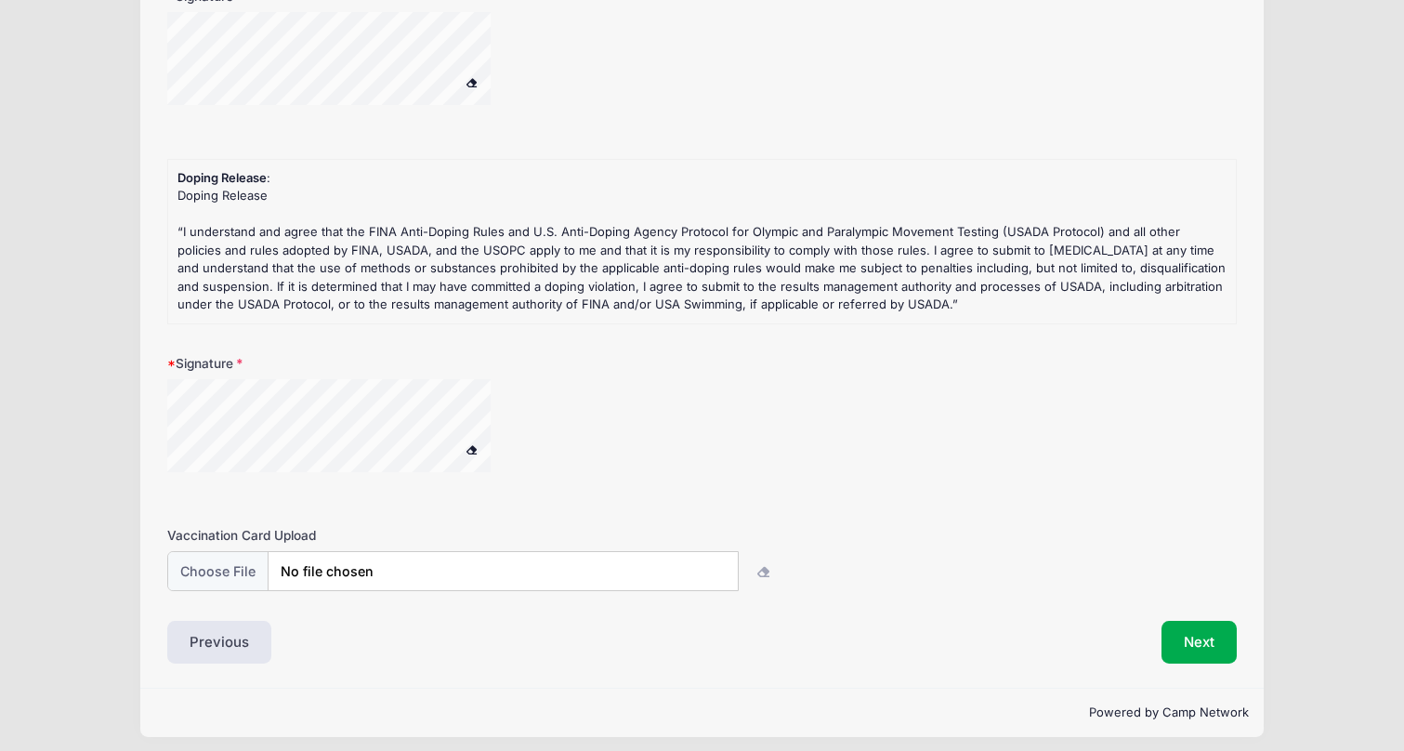
scroll to position [458, 0]
click at [1209, 622] on button "Next" at bounding box center [1198, 643] width 75 height 43
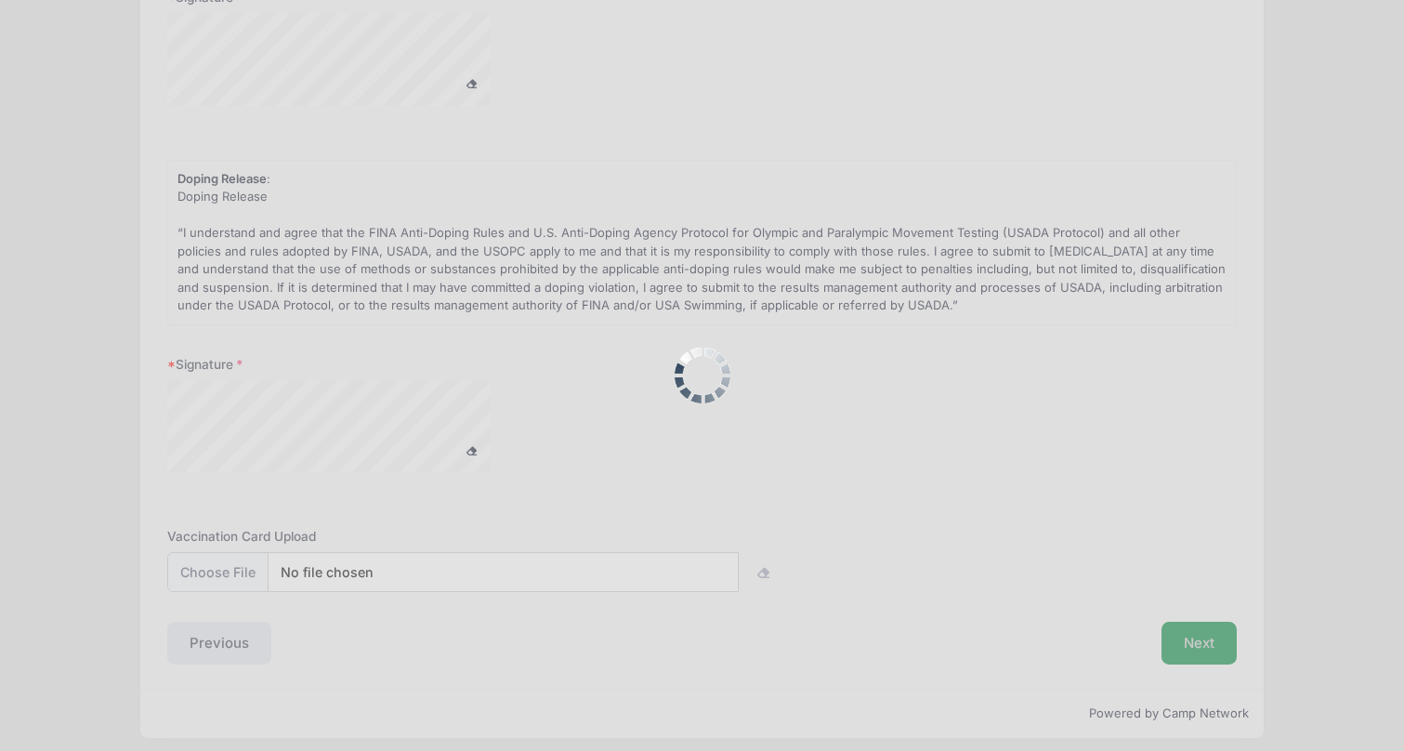
scroll to position [0, 0]
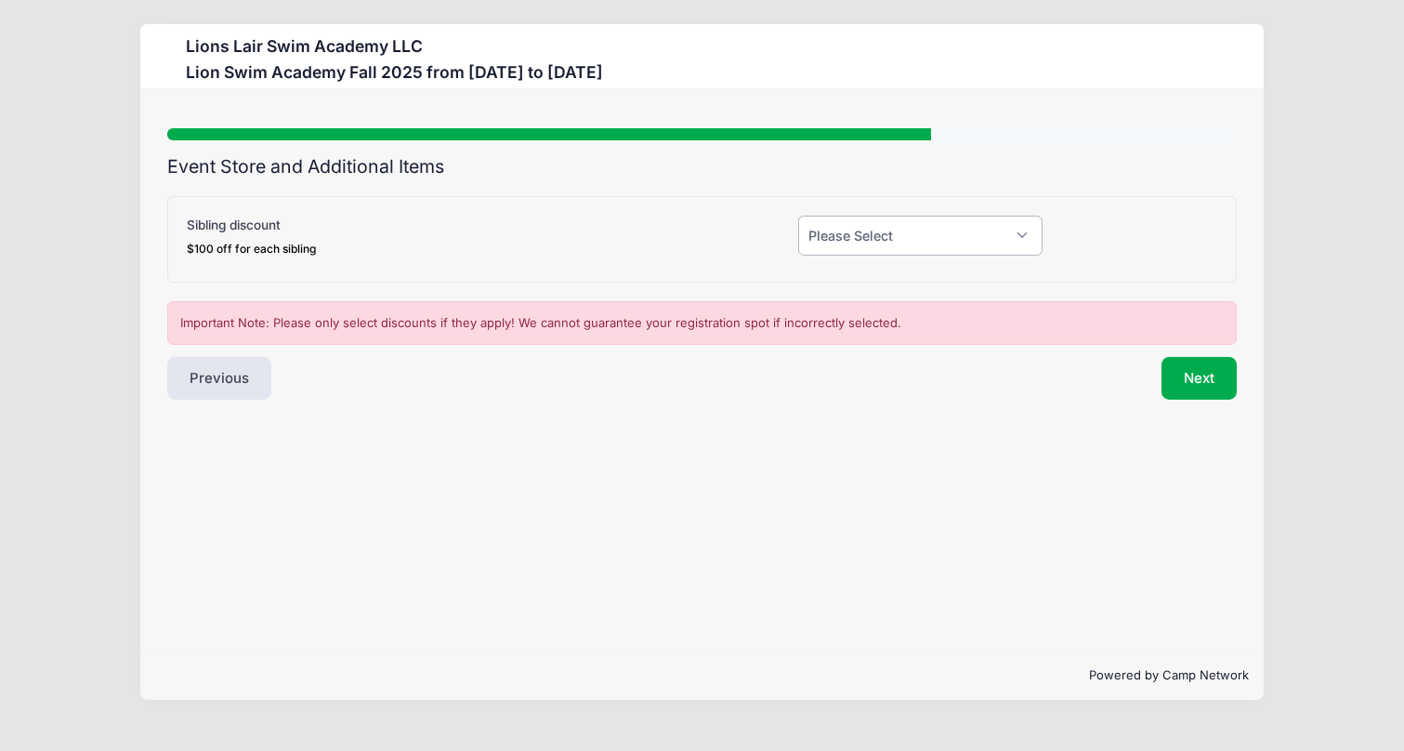
select select "1"
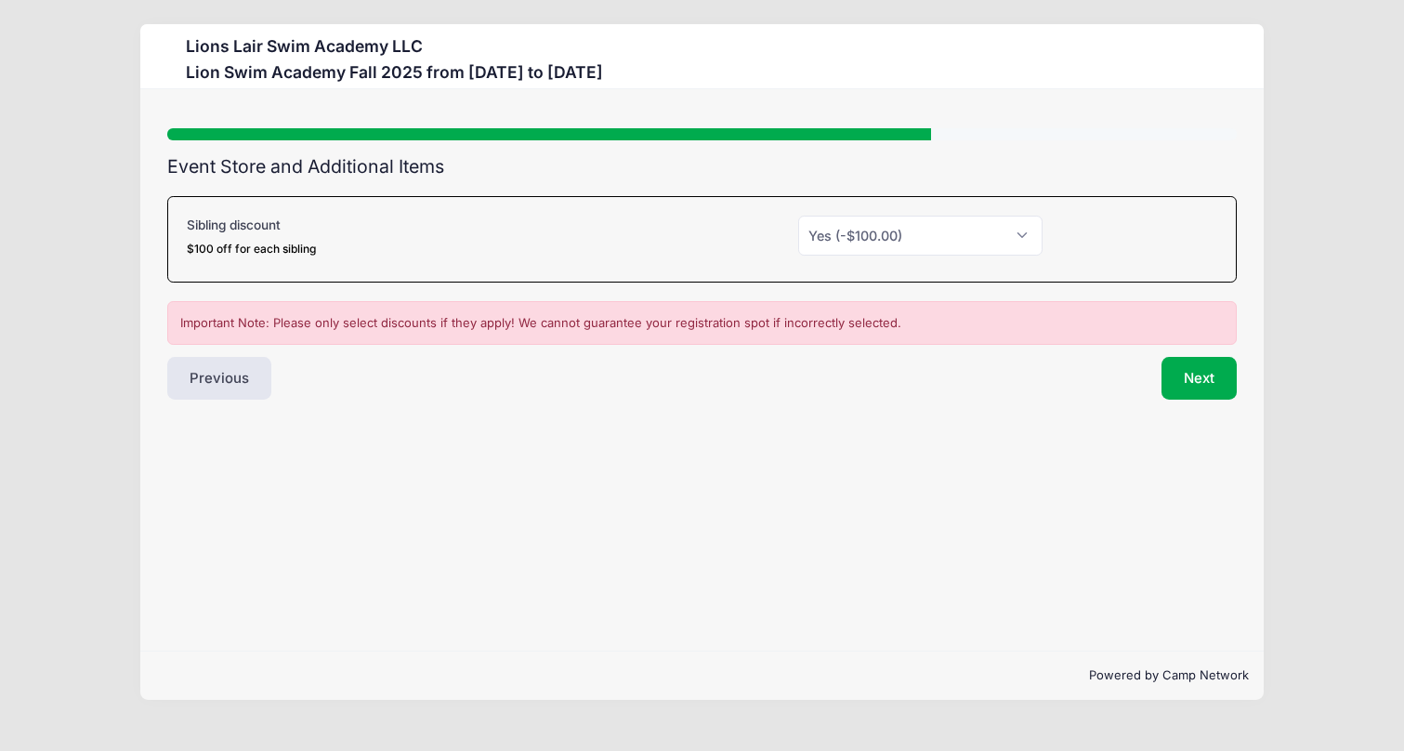
click at [1180, 399] on div "Step 5 /7 Step 1 Step 2 Step 3 Step 4 Step 5 Policies Extra Items Participant I…" at bounding box center [701, 369] width 1123 height 561
click at [1188, 378] on button "Next" at bounding box center [1198, 378] width 75 height 43
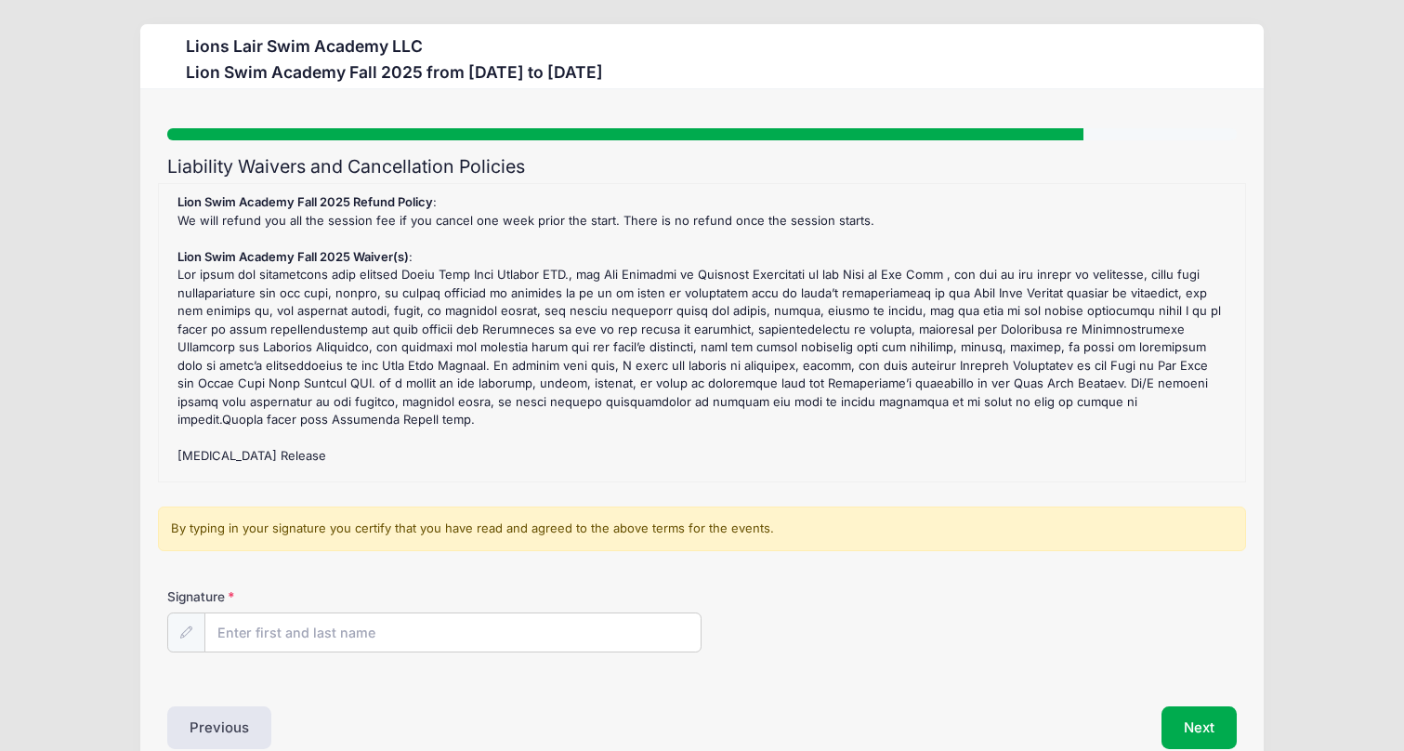
click at [322, 656] on div "Signature" at bounding box center [701, 634] width 1087 height 95
click at [320, 641] on input "Signature" at bounding box center [452, 633] width 495 height 40
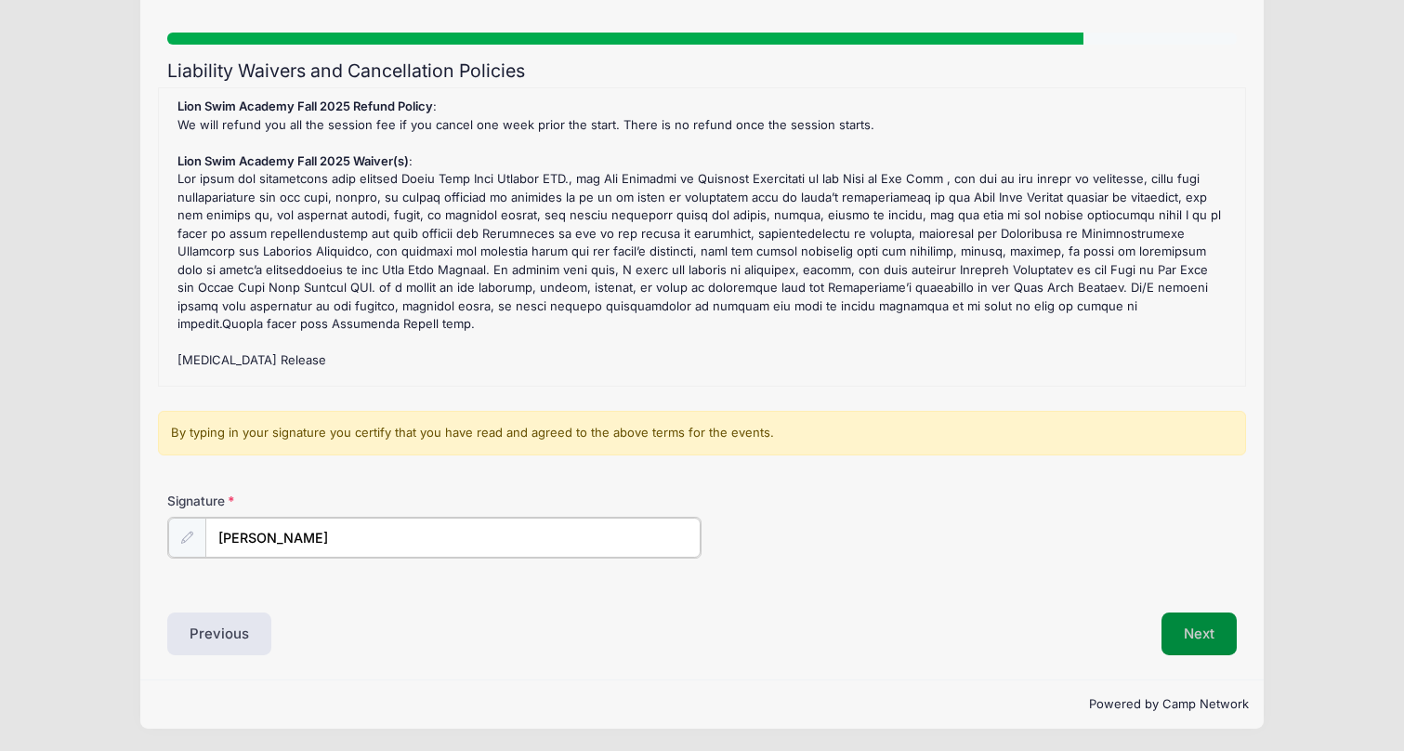
type input "Anatola Brodsky"
click at [1187, 627] on button "Next" at bounding box center [1198, 631] width 75 height 43
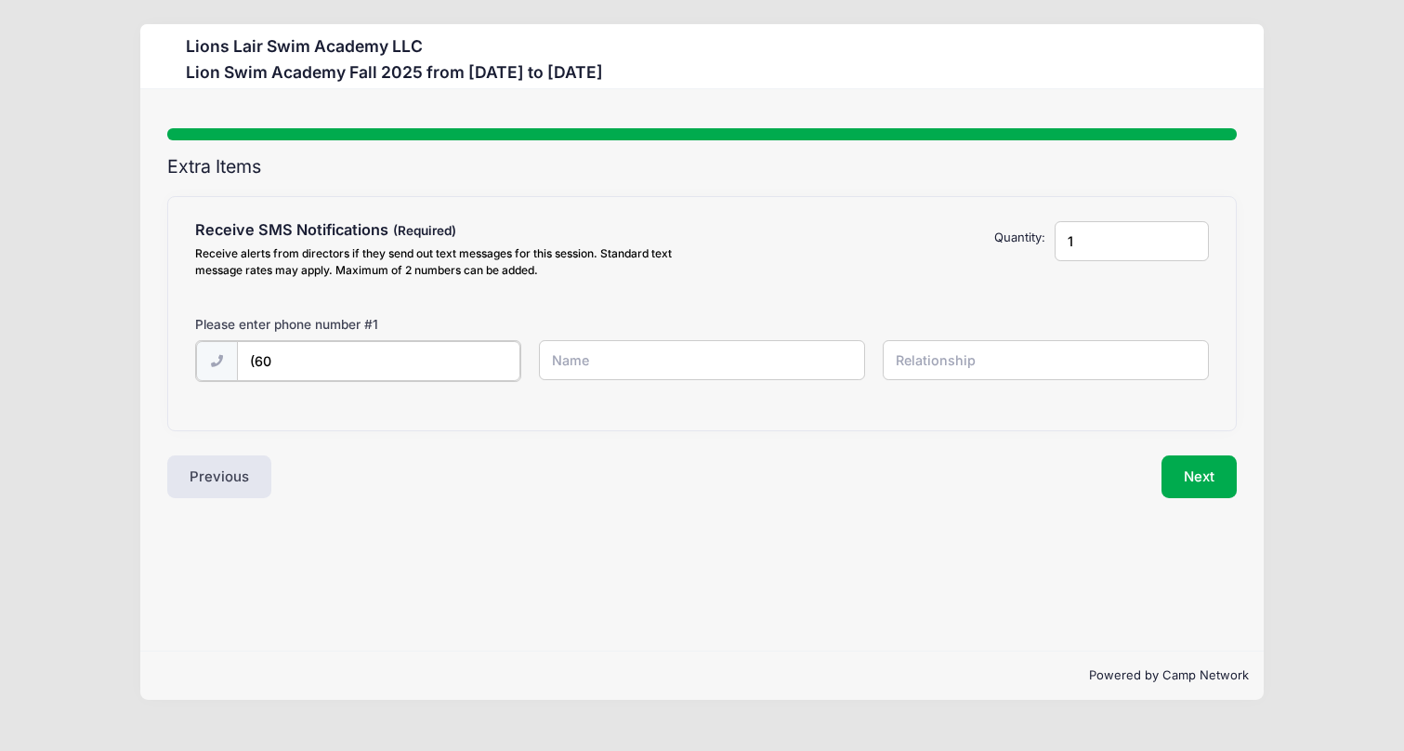
type input "(6"
click at [378, 364] on input "text" at bounding box center [378, 361] width 283 height 40
type input "(508) 656-4022"
click at [605, 396] on div "(508) 656-4022" at bounding box center [702, 372] width 1031 height 64
click at [592, 358] on input "text" at bounding box center [701, 360] width 325 height 40
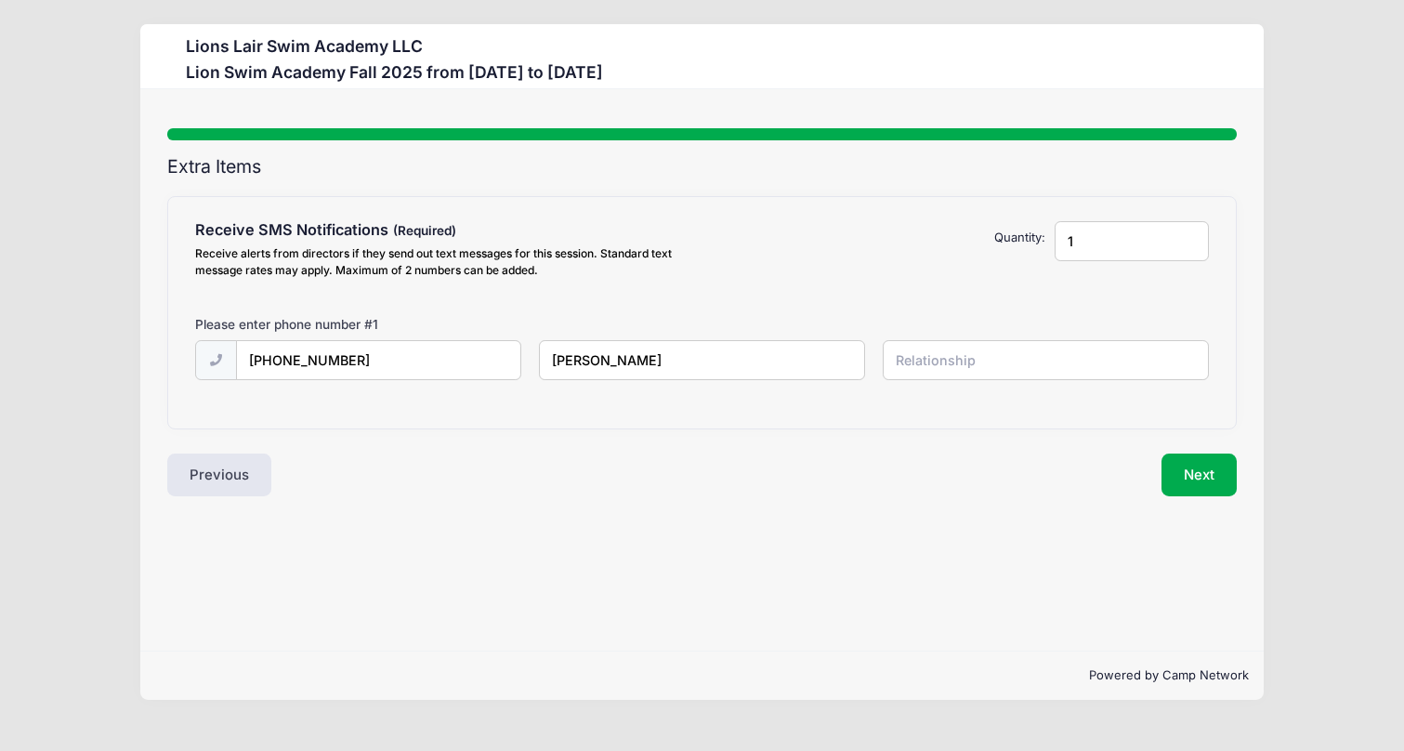
type input "Peter Brodsky"
type input "Parent"
click at [1176, 488] on button "Next" at bounding box center [1198, 474] width 75 height 43
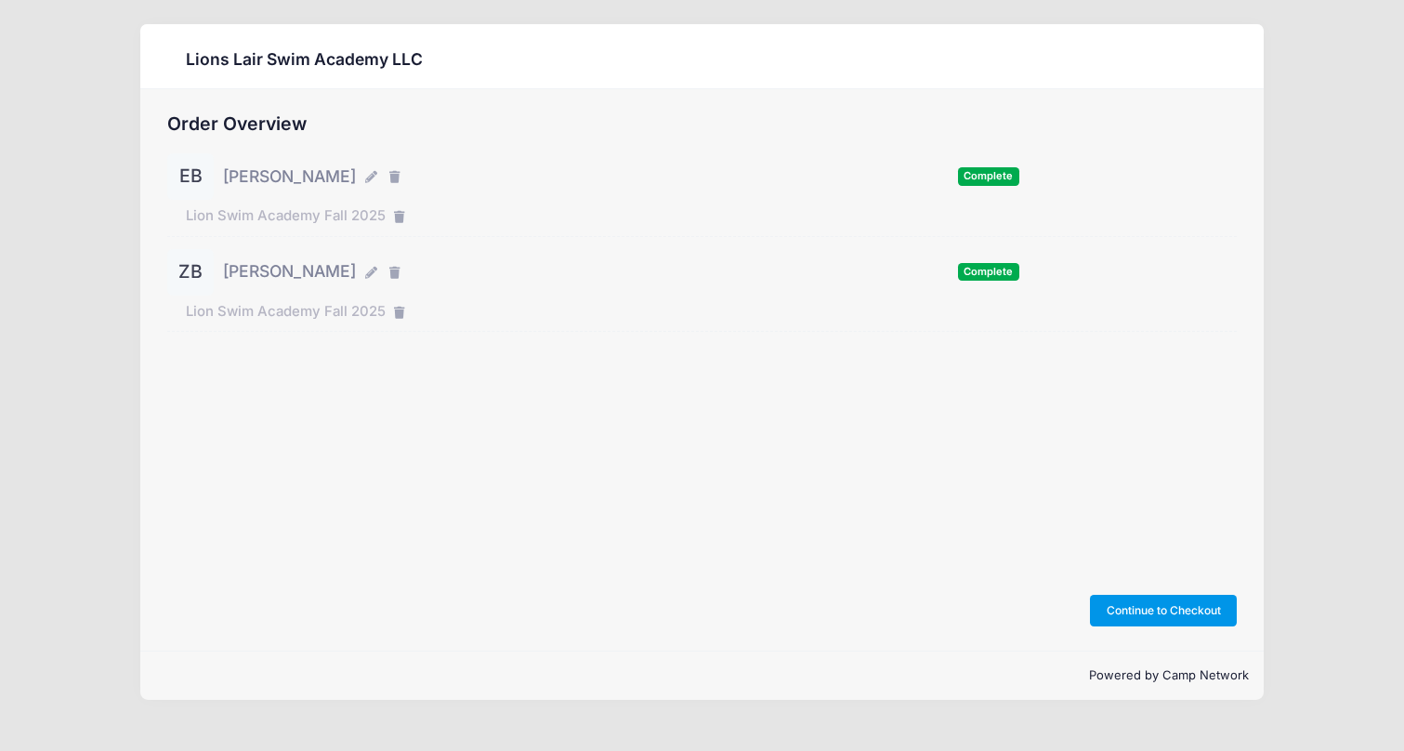
click at [1217, 604] on button "Continue to Checkout" at bounding box center [1163, 611] width 147 height 32
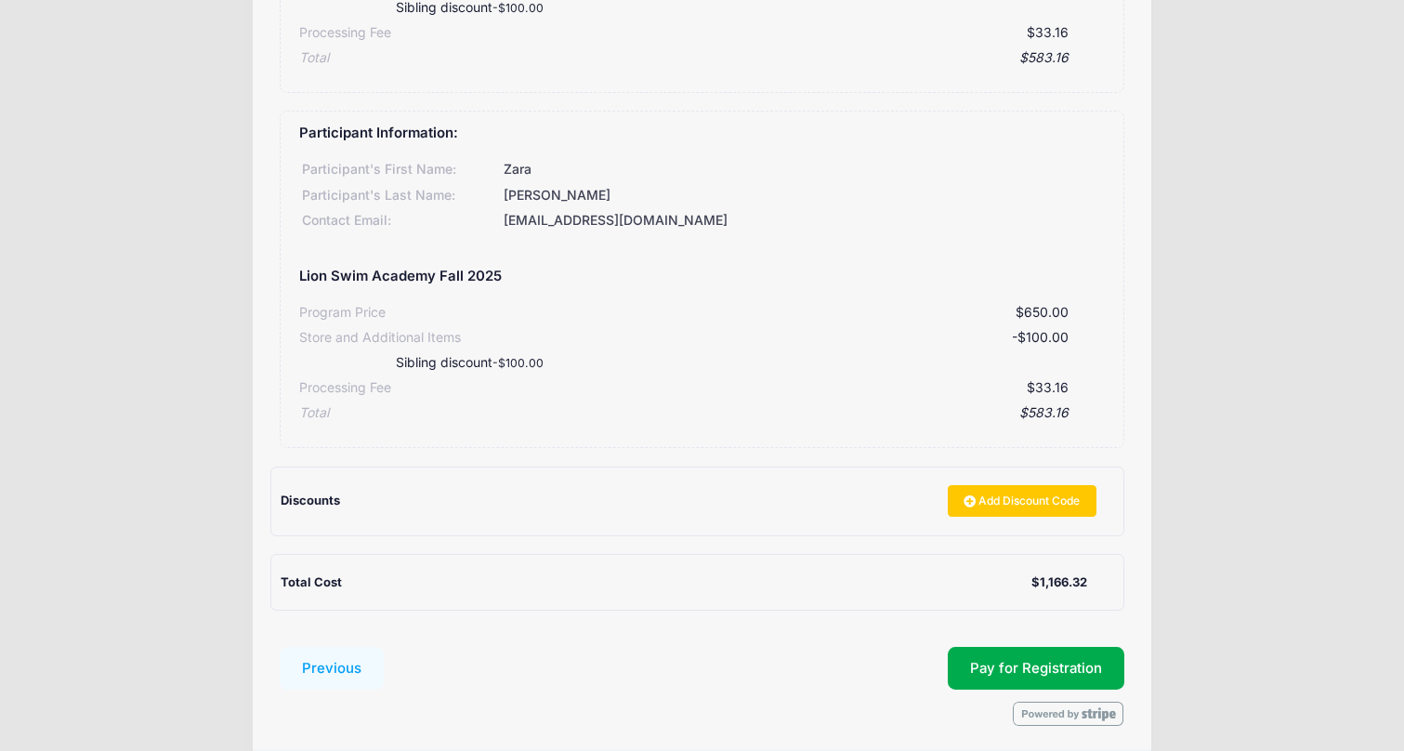
scroll to position [388, 0]
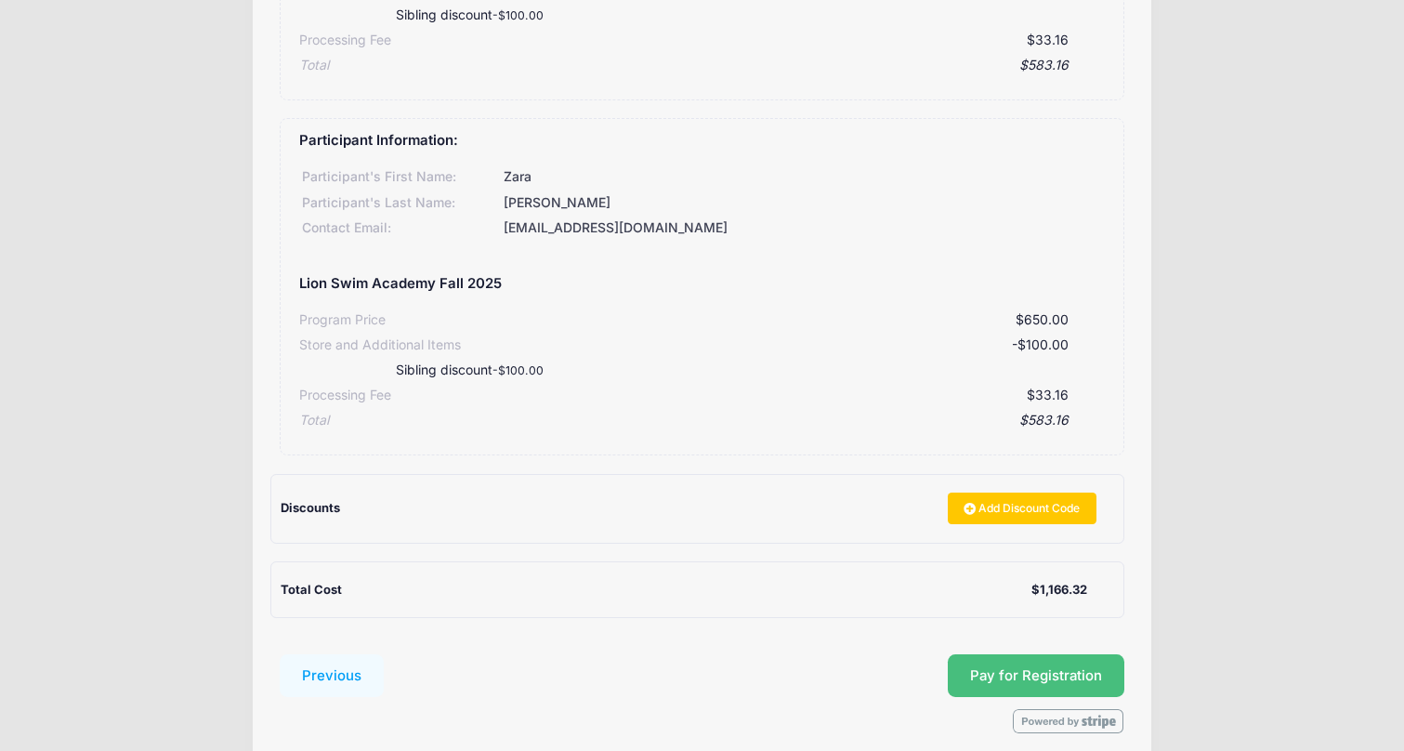
click at [1006, 664] on button "Pay for Registration" at bounding box center [1036, 675] width 177 height 43
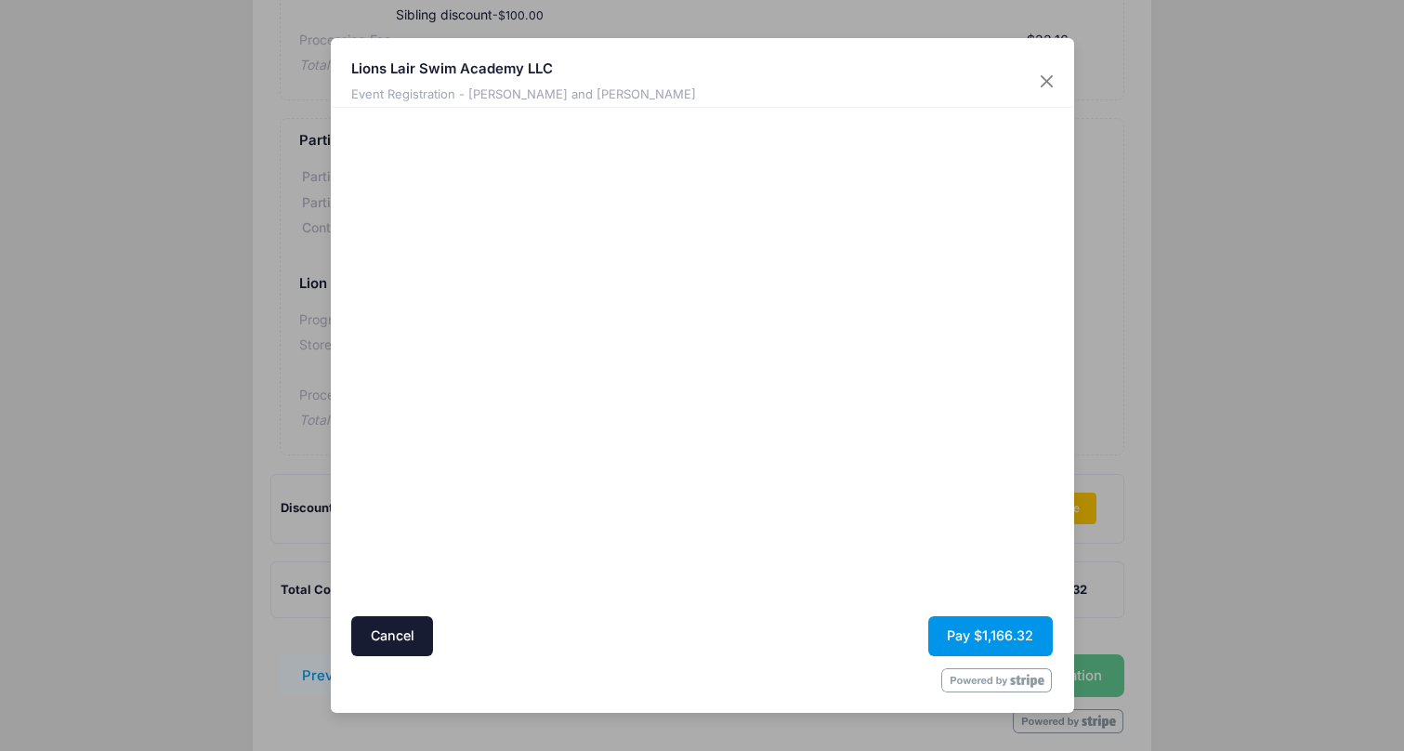
click at [1013, 636] on button "Pay $1,166.32" at bounding box center [990, 636] width 125 height 40
